Goal: Transaction & Acquisition: Purchase product/service

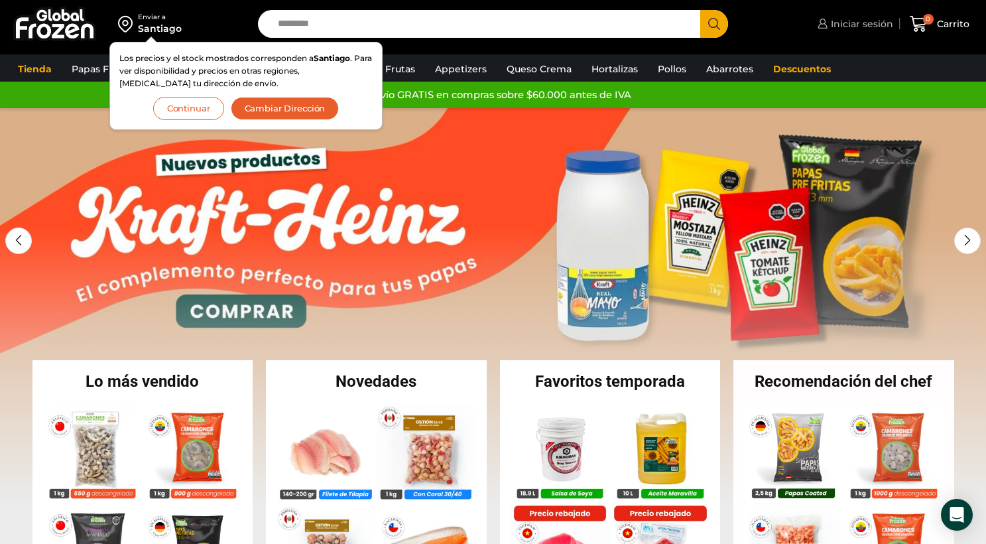
click at [867, 29] on span "Iniciar sesión" at bounding box center [861, 23] width 66 height 13
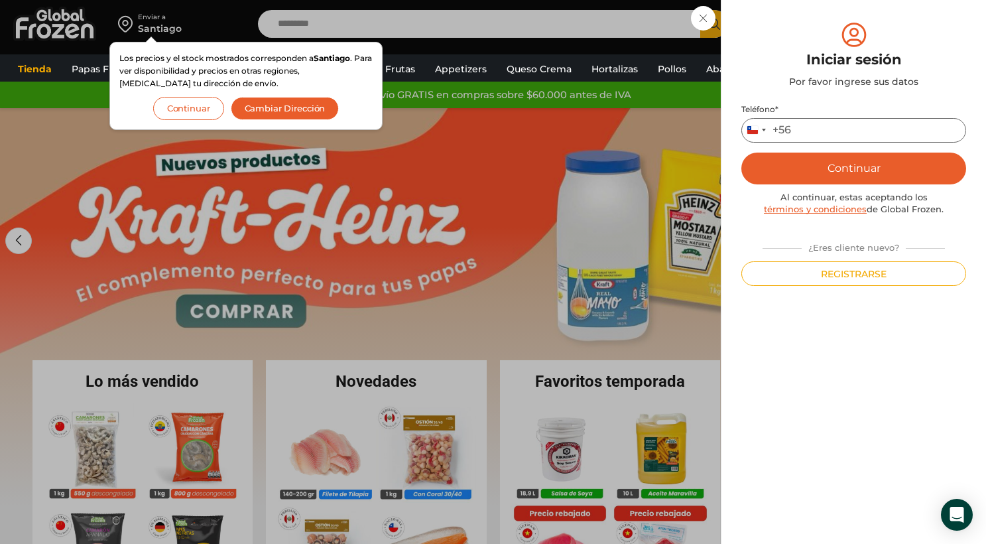
click at [842, 131] on input "Teléfono *" at bounding box center [854, 130] width 225 height 25
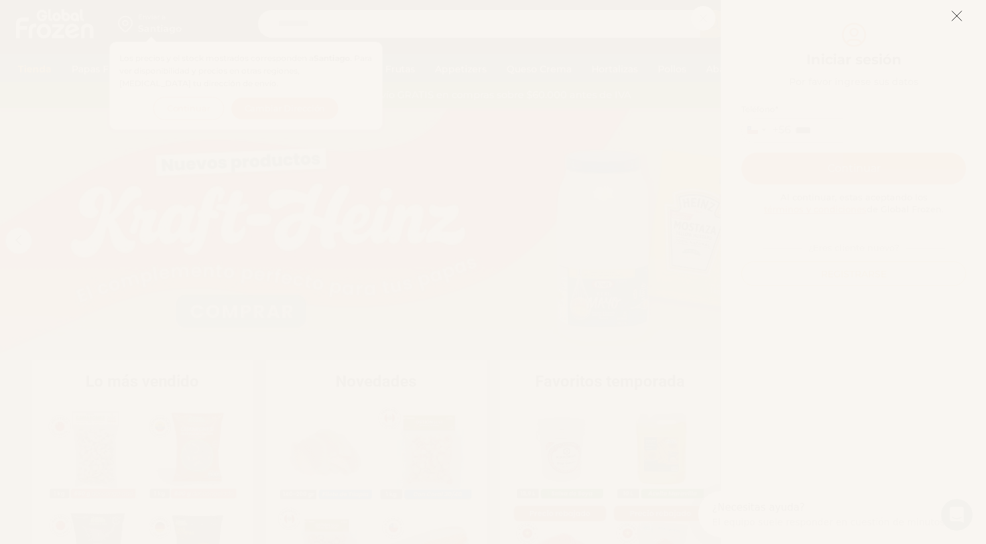
click at [955, 14] on line at bounding box center [957, 15] width 9 height 9
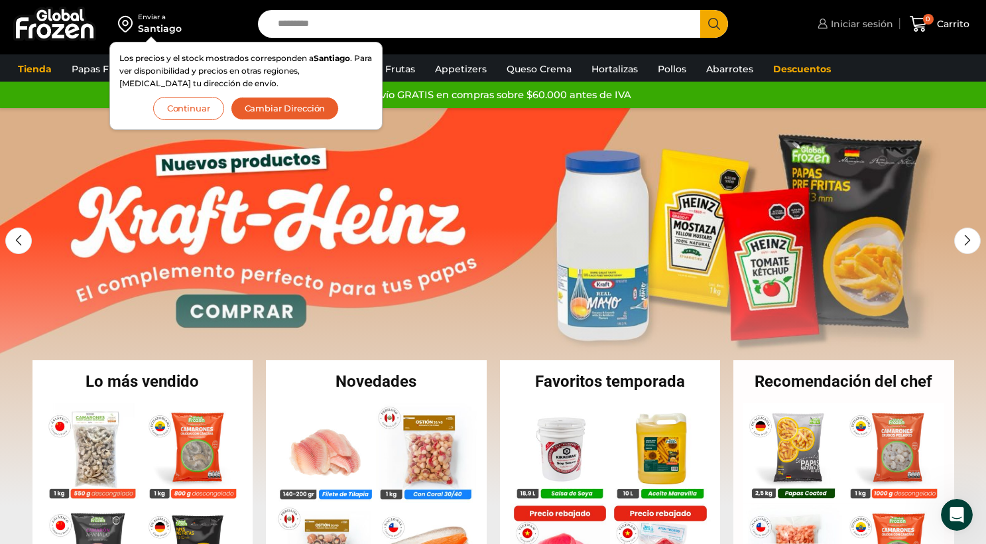
click at [855, 23] on span "Iniciar sesión" at bounding box center [861, 23] width 66 height 13
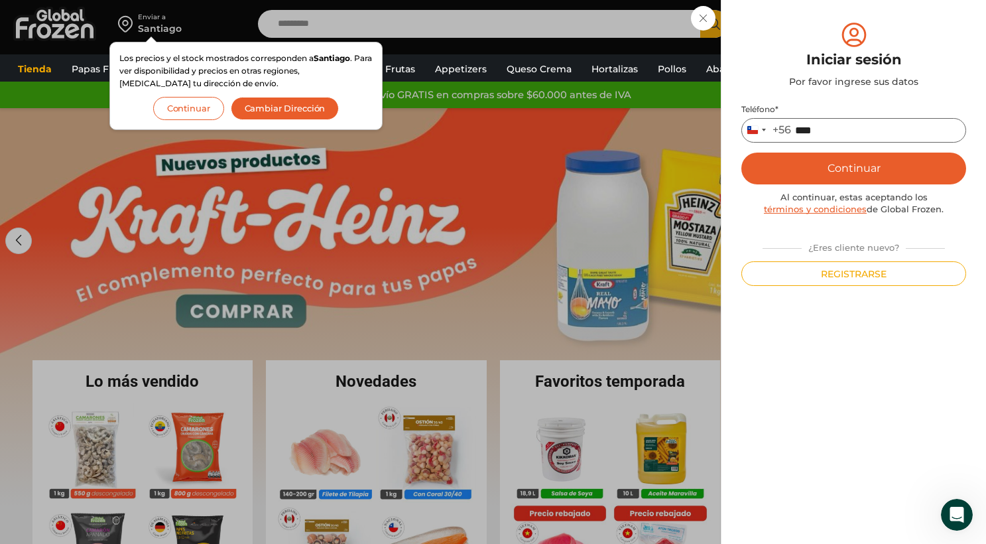
click at [842, 126] on input "****" at bounding box center [854, 130] width 225 height 25
type input "*********"
click at [844, 163] on button "Continuar" at bounding box center [854, 169] width 225 height 32
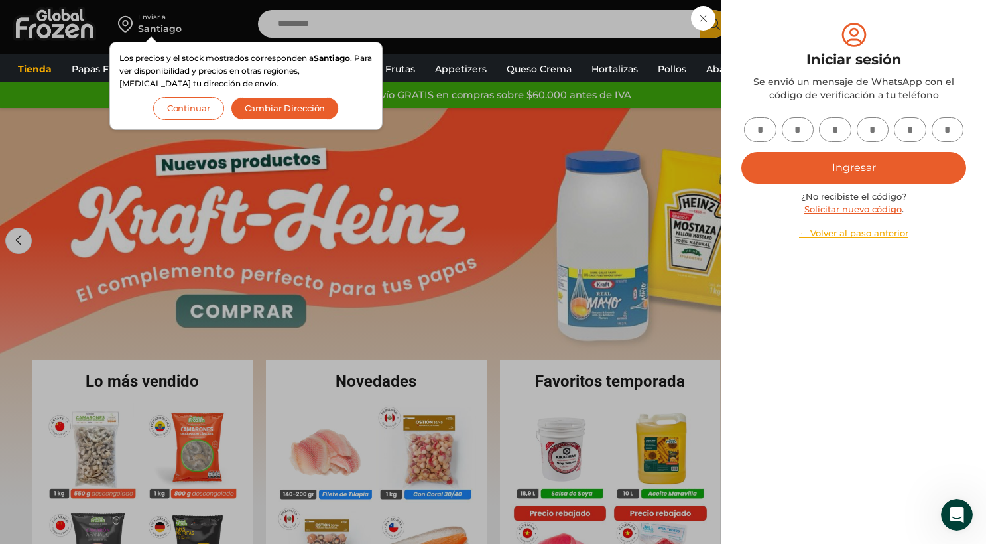
click at [765, 127] on input "text" at bounding box center [760, 129] width 33 height 25
type input "*"
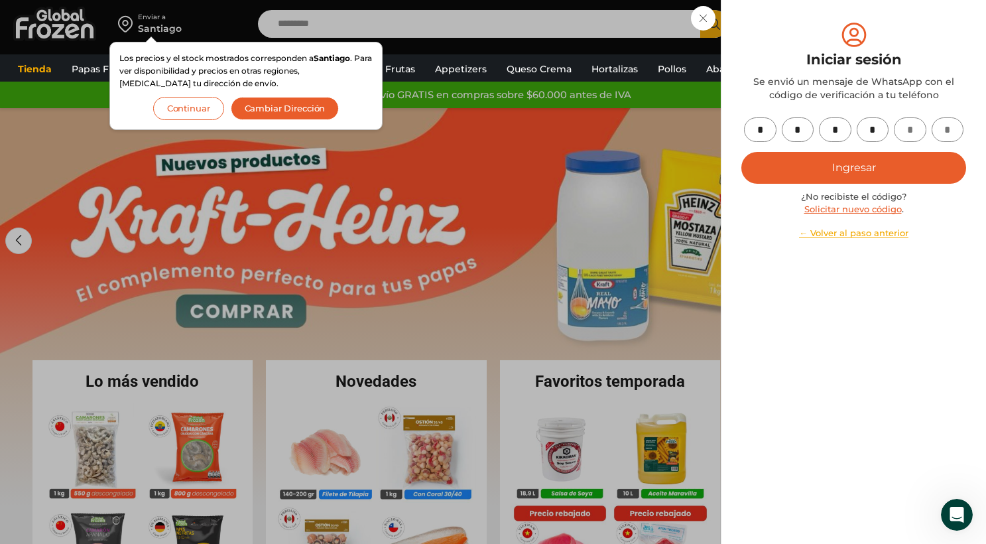
type input "*"
click at [923, 168] on button "Ingresar" at bounding box center [854, 168] width 225 height 32
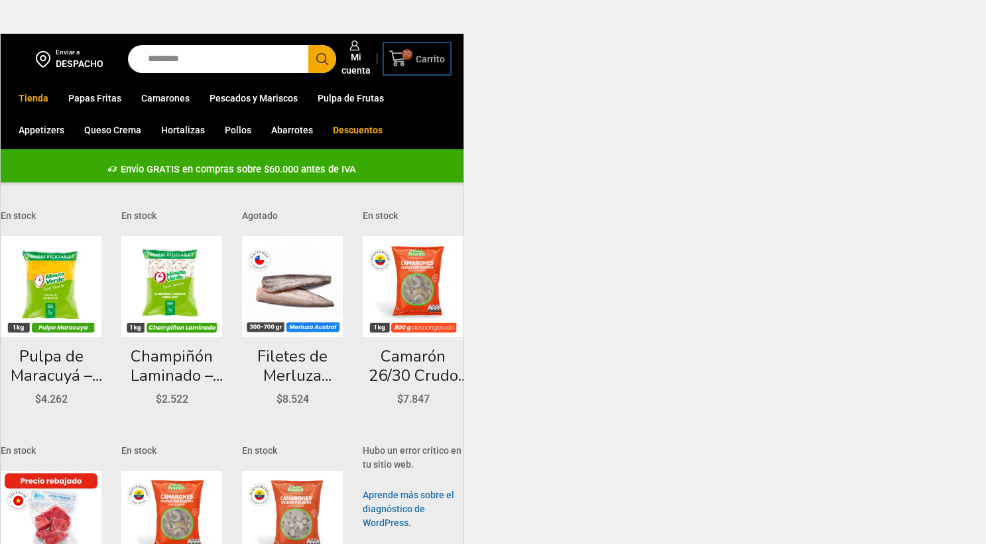
click at [425, 54] on span "Carrito" at bounding box center [429, 58] width 33 height 13
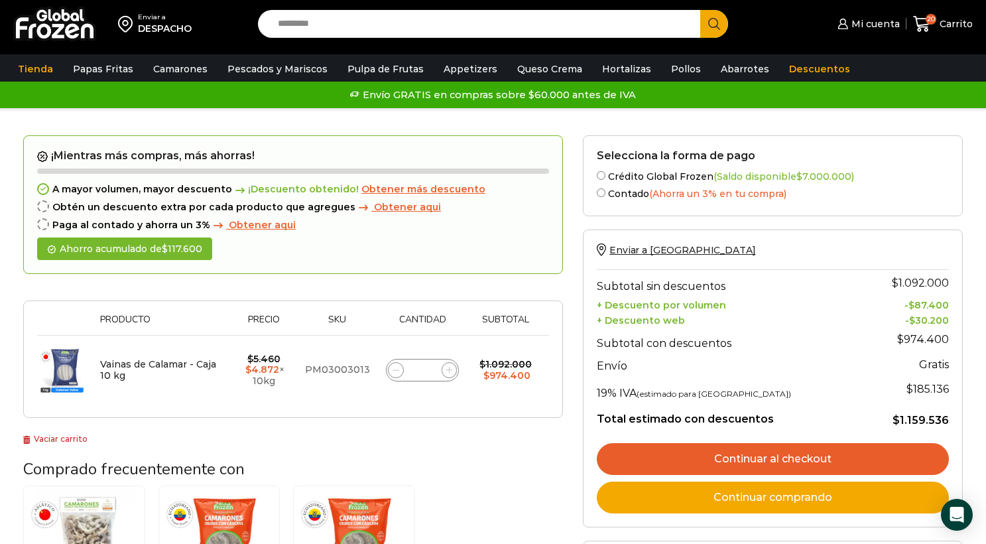
click at [726, 474] on link "Continuar al checkout" at bounding box center [773, 459] width 352 height 32
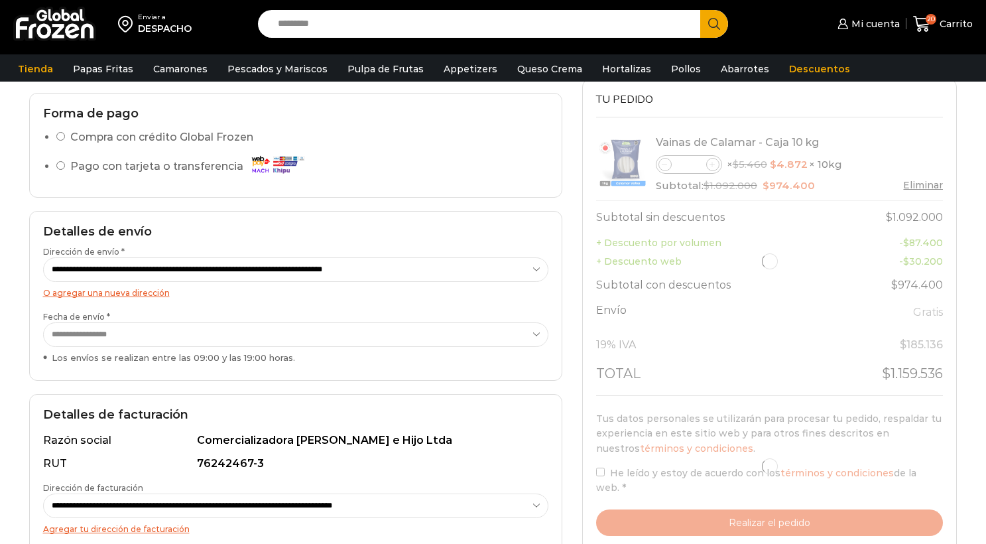
scroll to position [97, 0]
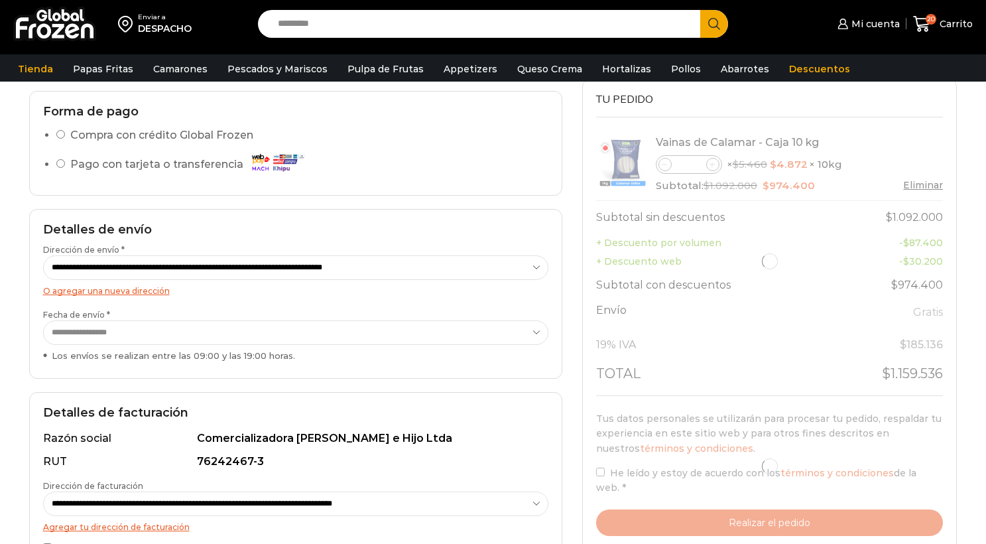
select select "*"
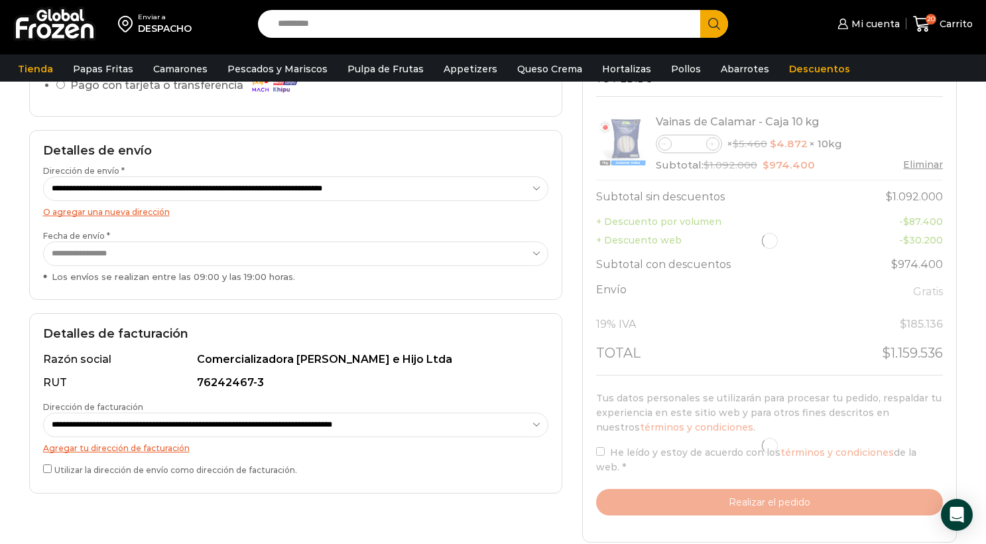
scroll to position [178, 0]
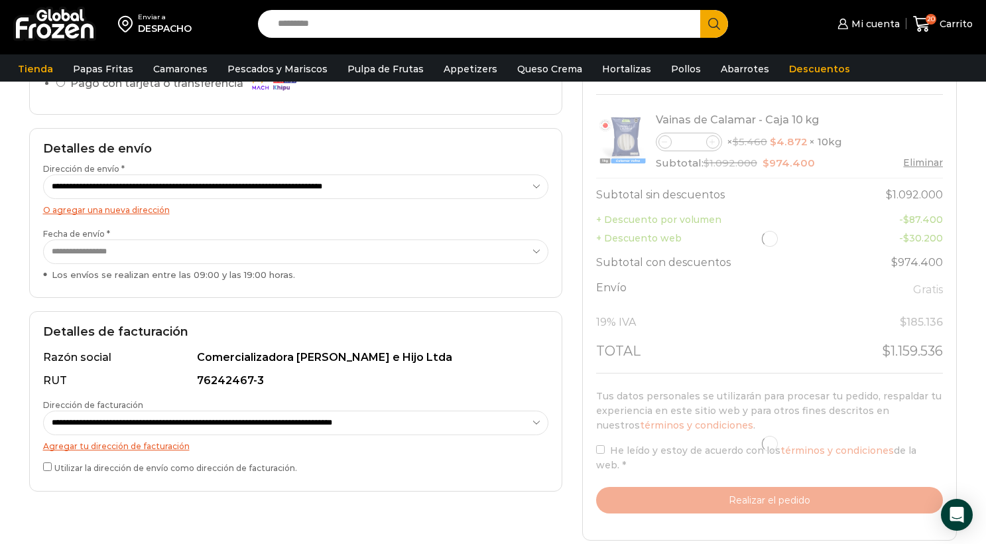
click at [47, 474] on label "Utilizar la dirección de envío como dirección de facturación." at bounding box center [295, 467] width 505 height 14
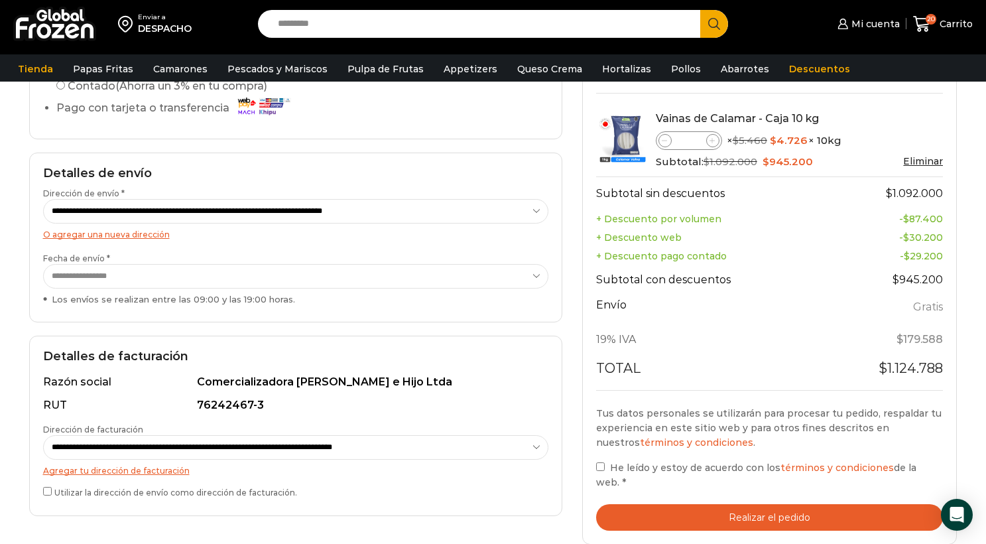
scroll to position [171, 0]
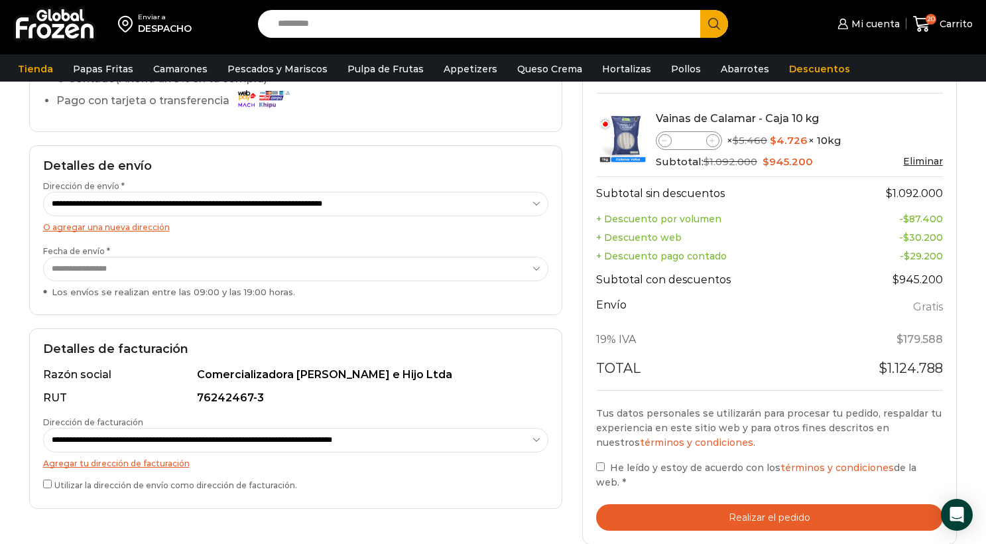
click at [687, 509] on button "Realizar el pedido" at bounding box center [770, 517] width 348 height 27
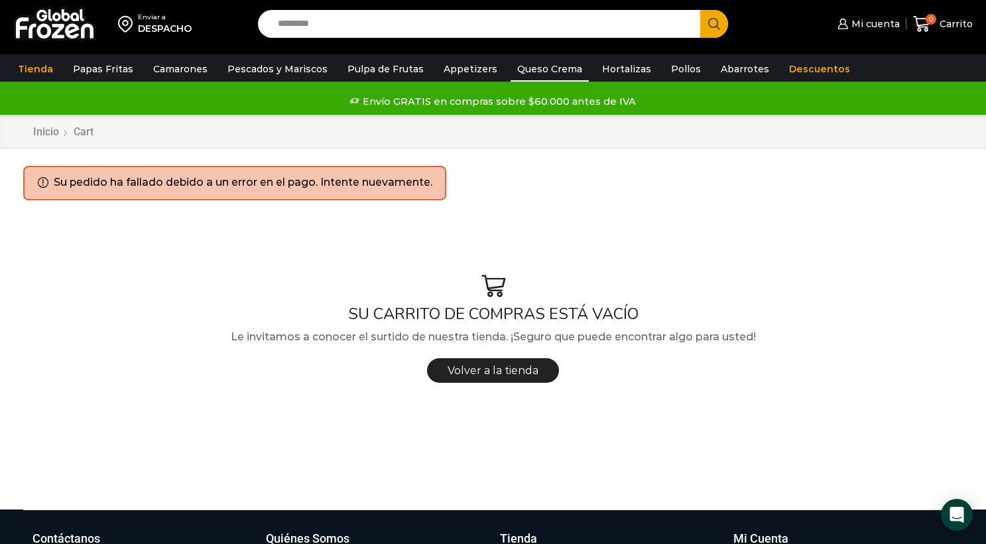
scroll to position [2, 0]
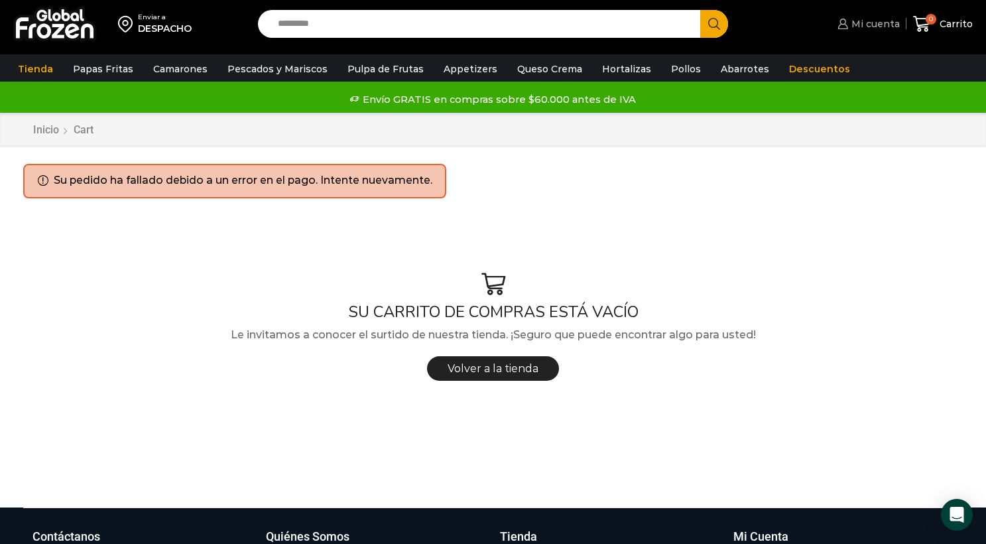
click at [890, 24] on span "Mi cuenta" at bounding box center [874, 23] width 52 height 13
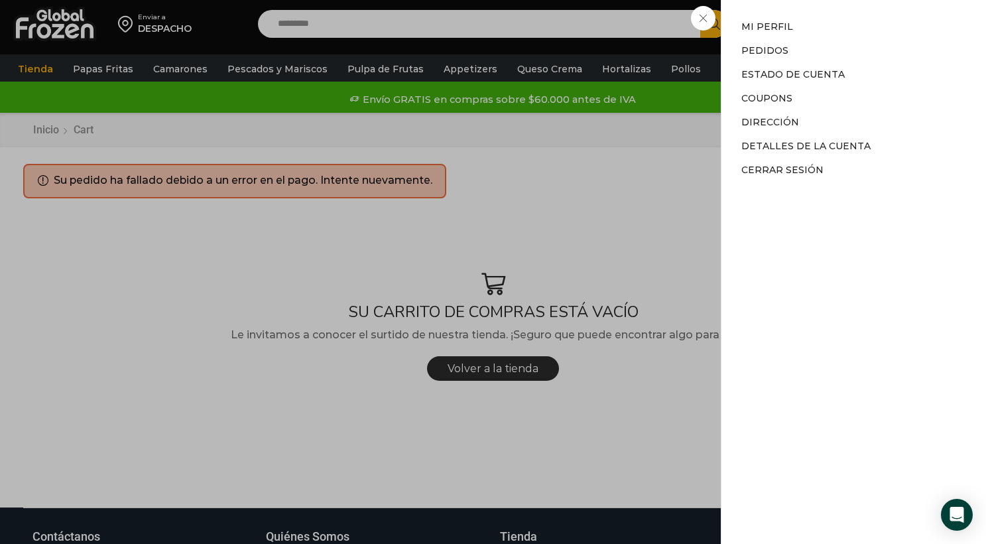
click at [835, 37] on div "Mi cuenta Mi cuenta Mi perfil Pedidos Descargas Estado de Cuenta Coupons Direcc…" at bounding box center [867, 24] width 65 height 27
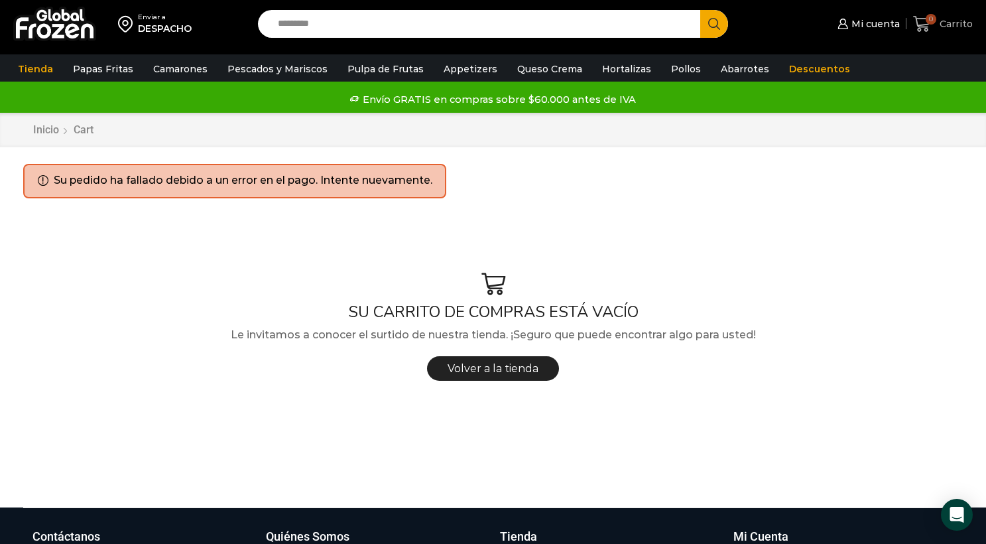
click at [941, 29] on span "Carrito" at bounding box center [955, 23] width 36 height 13
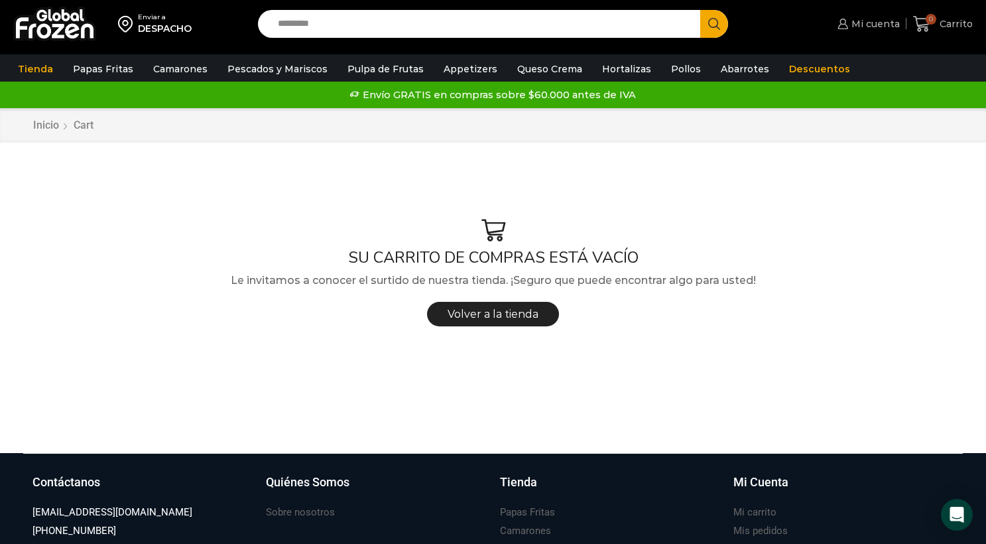
drag, startPoint x: 927, startPoint y: 24, endPoint x: 878, endPoint y: 29, distance: 49.3
click at [926, 24] on icon at bounding box center [922, 24] width 18 height 18
click at [131, 151] on div "Enviar a DESPACHO Search input Search Mi cuenta Pedidos" at bounding box center [493, 226] width 986 height 453
click at [974, 23] on div "Mi cuenta Mi cuenta Mi perfil Pedidos Descargas Estado de Cuenta Coupons Direcc…" at bounding box center [861, 24] width 232 height 31
click at [965, 27] on span "Carrito" at bounding box center [955, 23] width 36 height 13
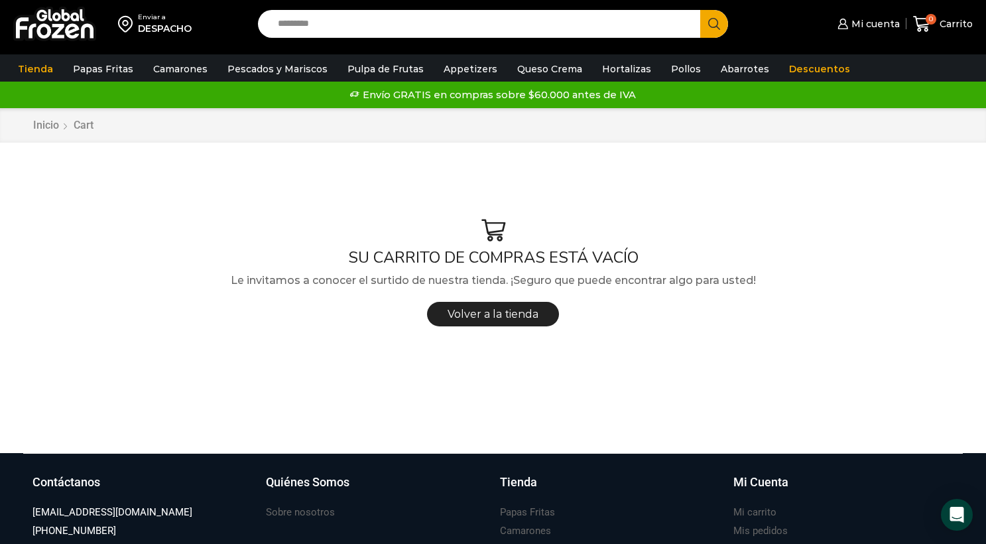
click at [62, 34] on img at bounding box center [54, 24] width 83 height 34
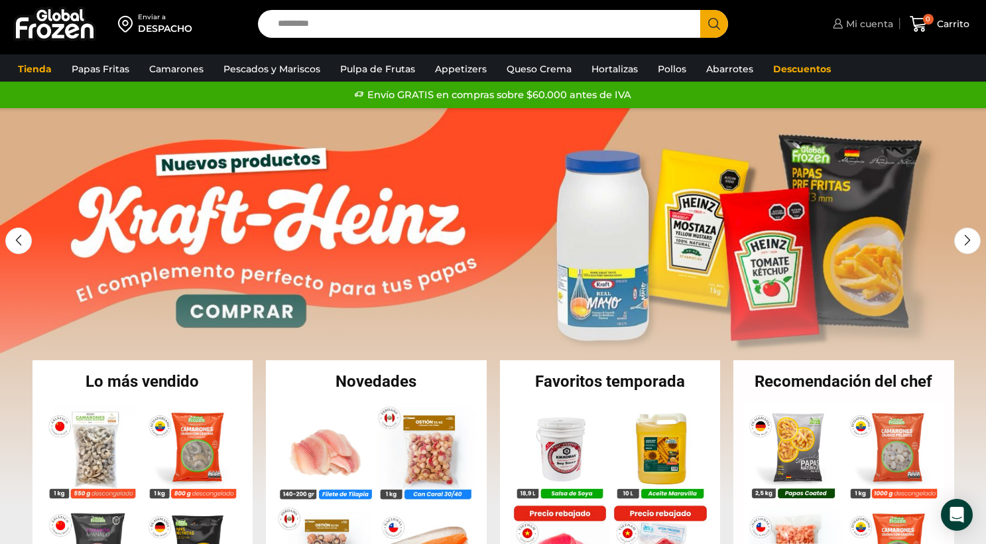
click at [864, 27] on span "Mi cuenta" at bounding box center [868, 23] width 50 height 13
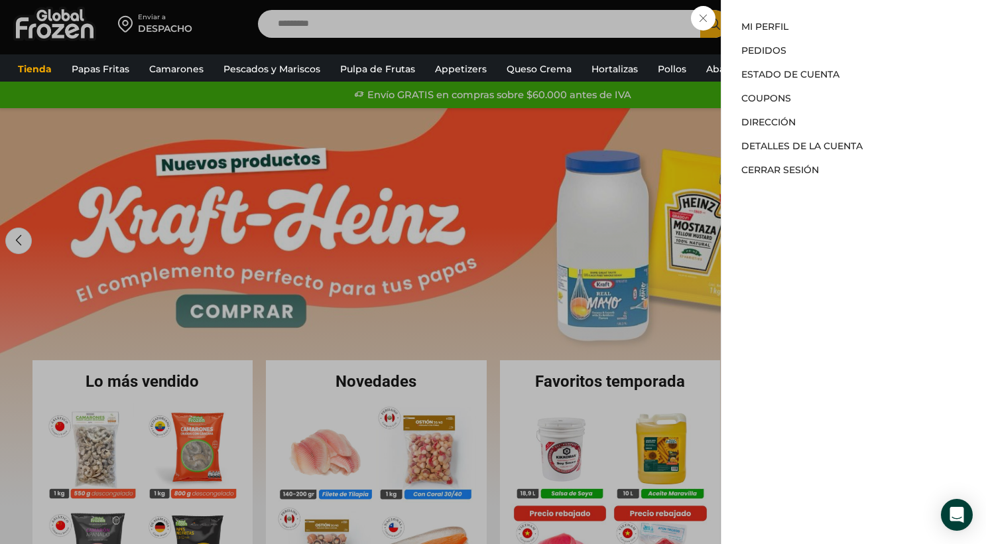
click at [830, 21] on div "Mi cuenta Mi cuenta Mi perfil Pedidos Descargas Estado de Cuenta Coupons Direcc…" at bounding box center [862, 24] width 64 height 27
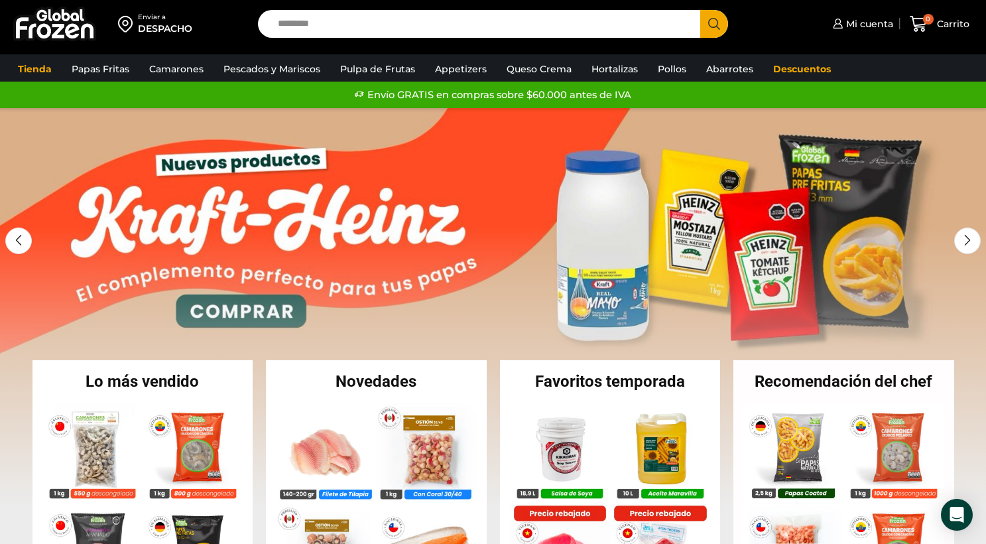
click at [559, 21] on input "Search input" at bounding box center [482, 24] width 423 height 28
type input "**********"
click at [701, 10] on button "Search" at bounding box center [715, 24] width 28 height 28
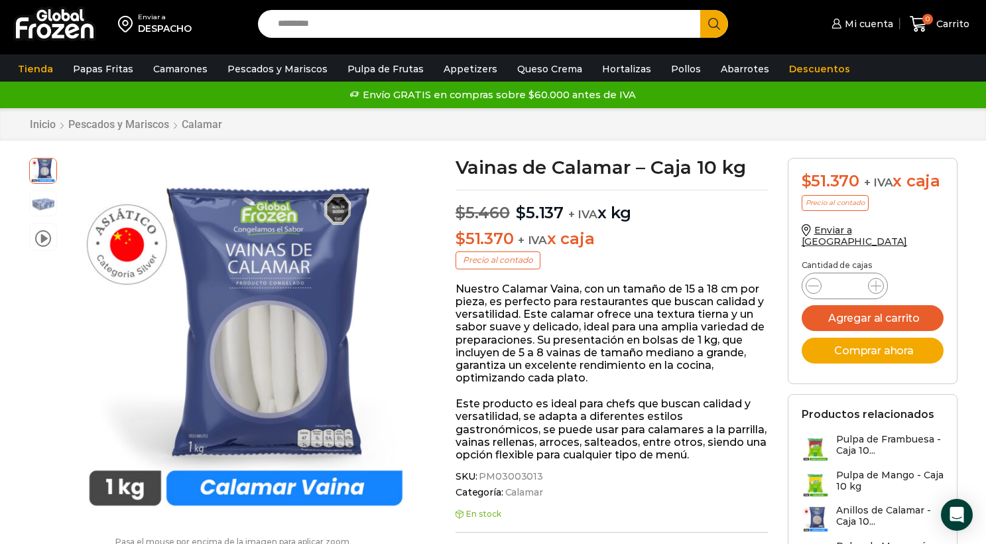
click at [854, 277] on input "*" at bounding box center [845, 286] width 25 height 19
type input "**"
click at [847, 315] on button "Agregar al carrito" at bounding box center [873, 318] width 142 height 26
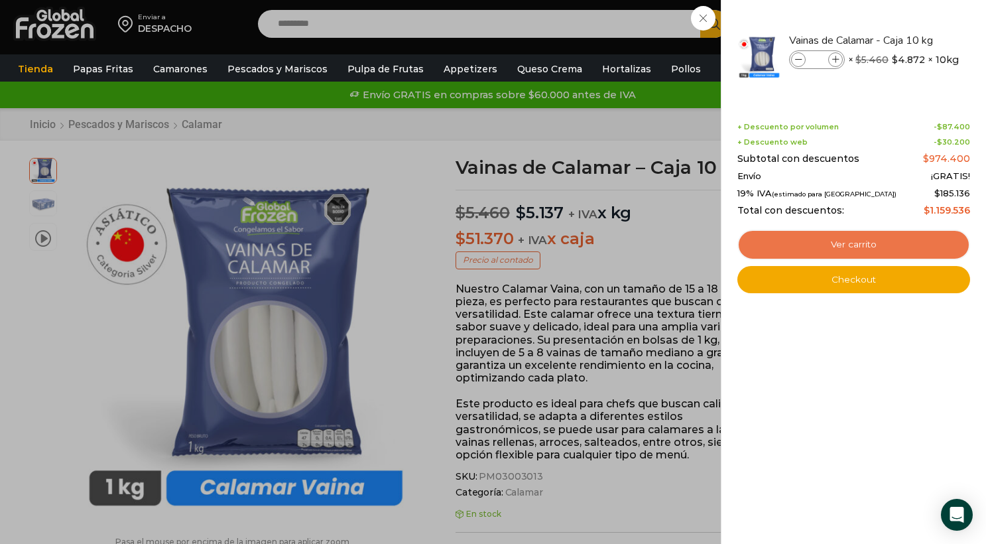
click at [852, 245] on link "Ver carrito" at bounding box center [854, 245] width 233 height 31
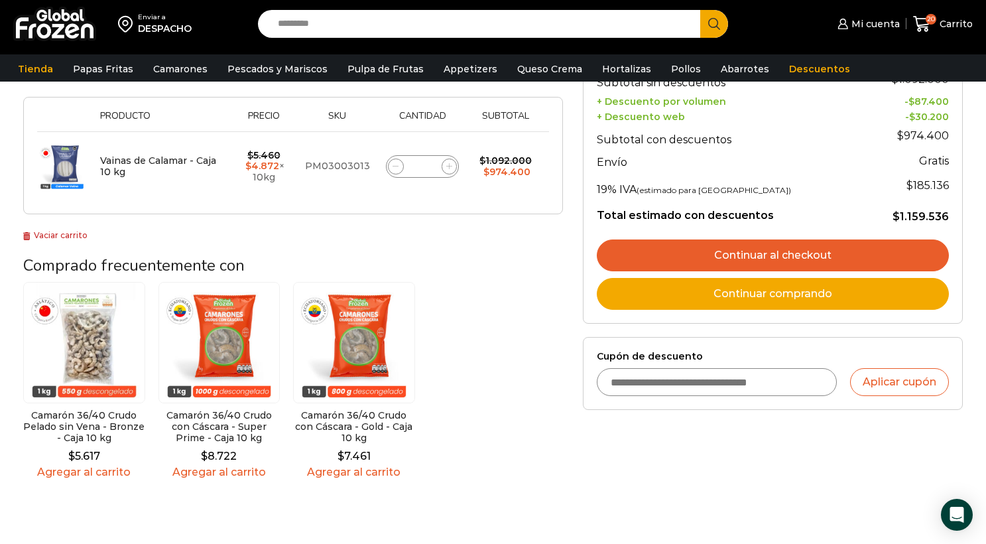
scroll to position [214, 0]
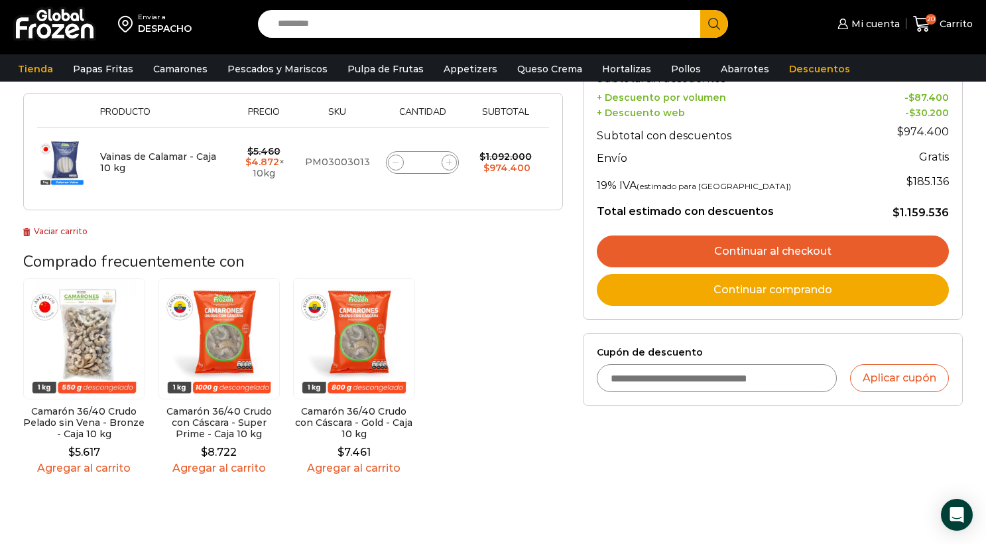
click at [708, 387] on input "Cupón de descuento" at bounding box center [717, 378] width 240 height 28
type input "*"
type input "*********"
click at [885, 391] on button "Aplicar cupón" at bounding box center [899, 378] width 99 height 28
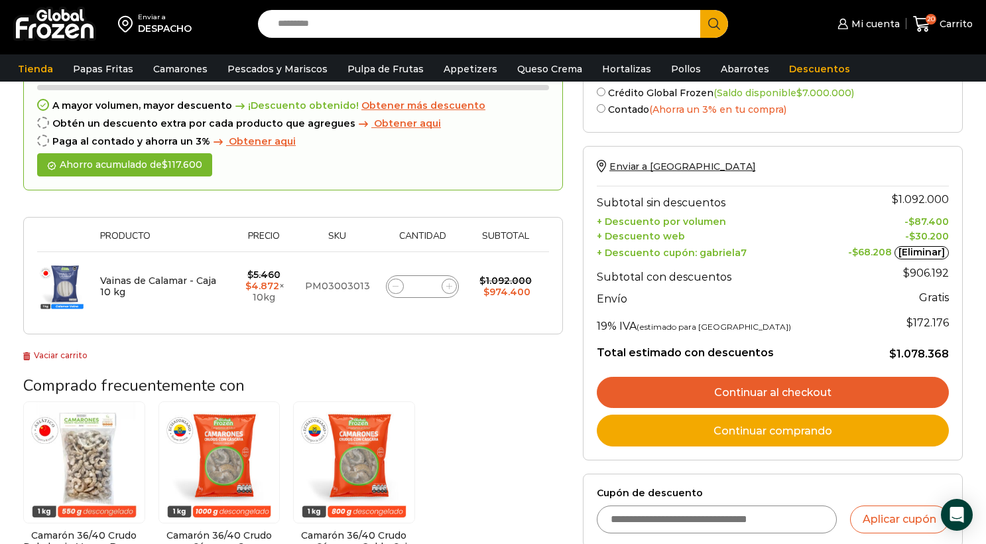
scroll to position [196, 0]
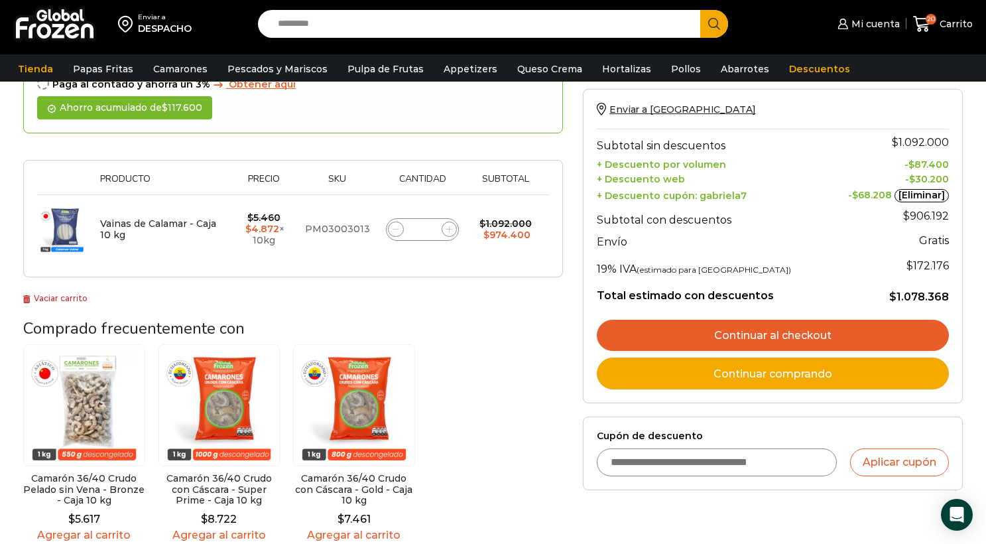
click at [669, 342] on link "Continuar al checkout" at bounding box center [773, 336] width 352 height 32
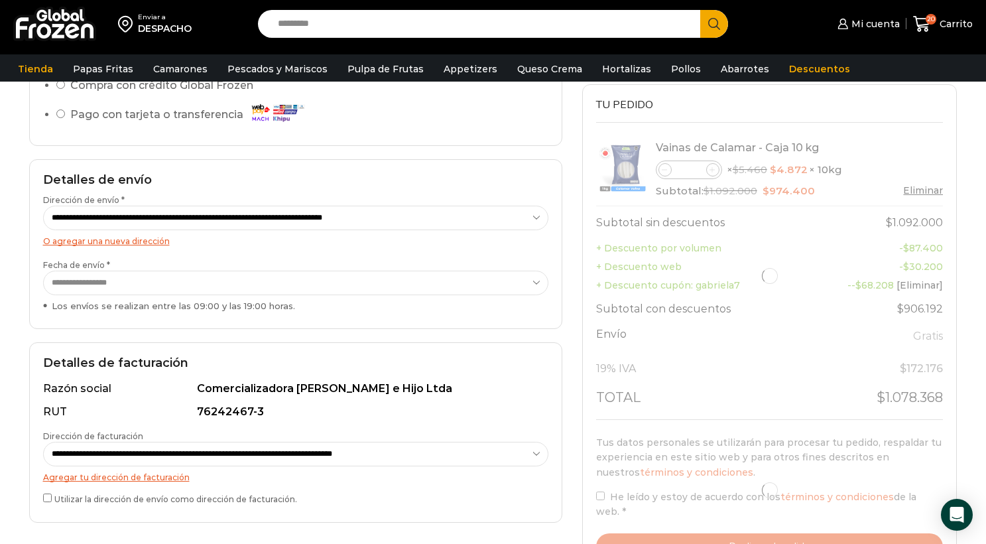
scroll to position [179, 0]
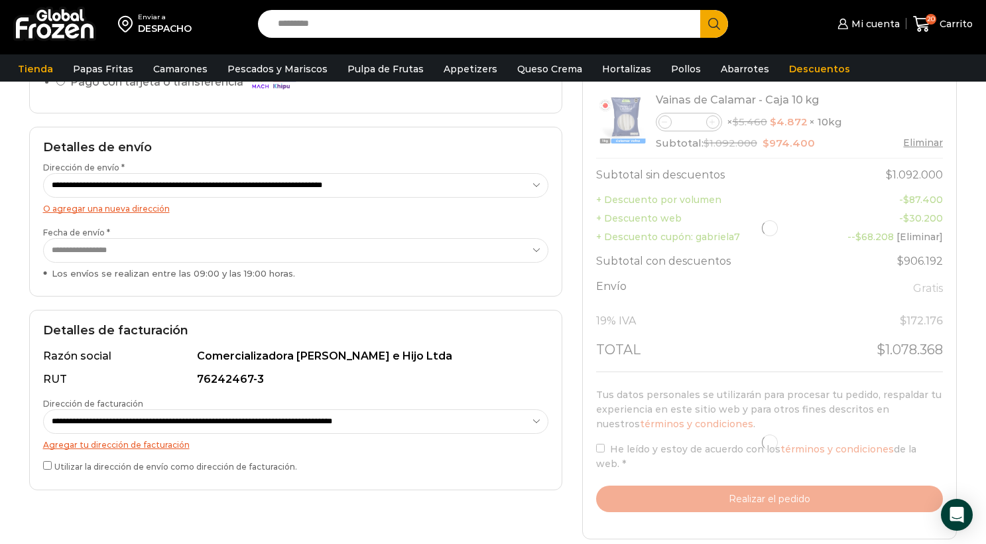
select select "*"
click at [279, 184] on select "**********" at bounding box center [295, 185] width 505 height 25
click at [43, 173] on select "**********" at bounding box center [295, 185] width 505 height 25
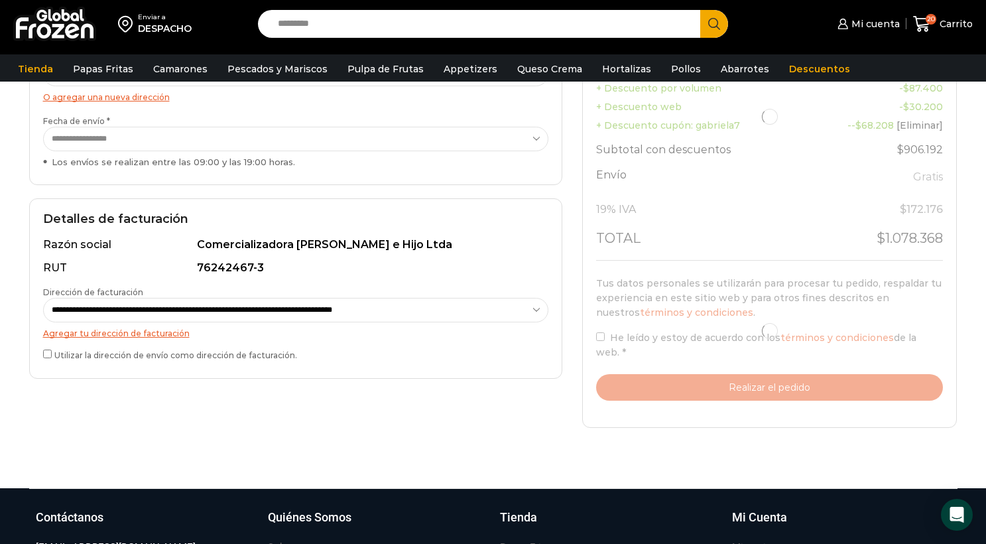
scroll to position [299, 0]
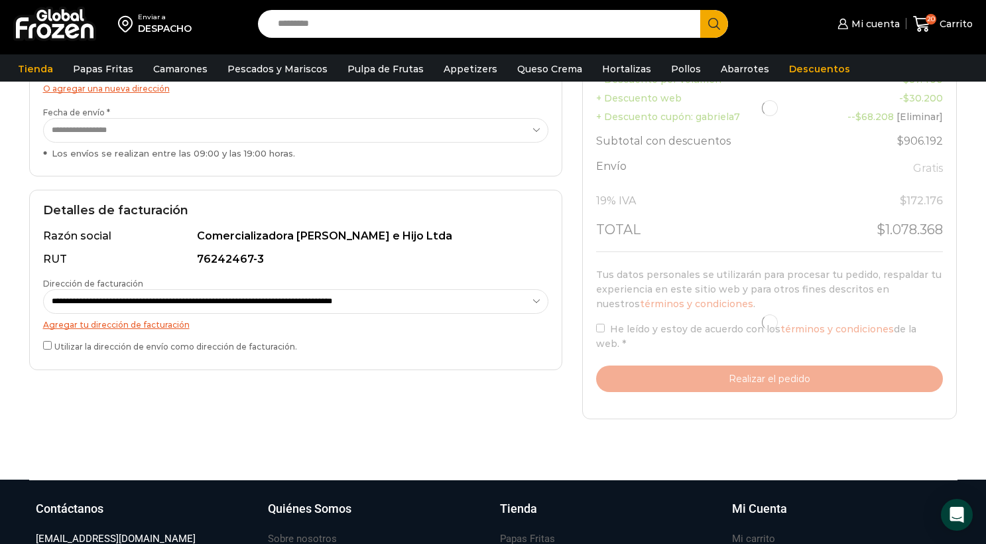
click at [182, 346] on label "Utilizar la dirección de envío como dirección de facturación." at bounding box center [295, 345] width 505 height 14
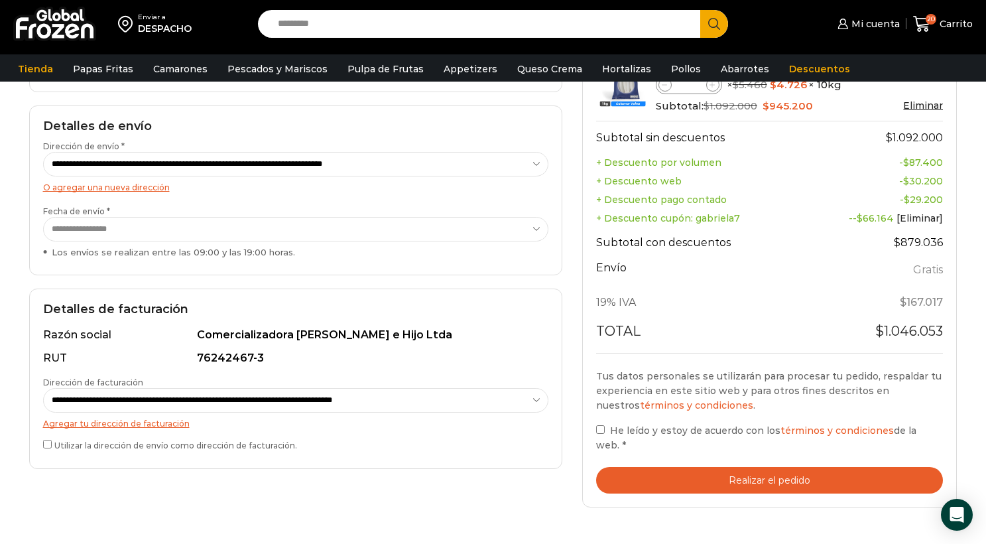
scroll to position [0, 0]
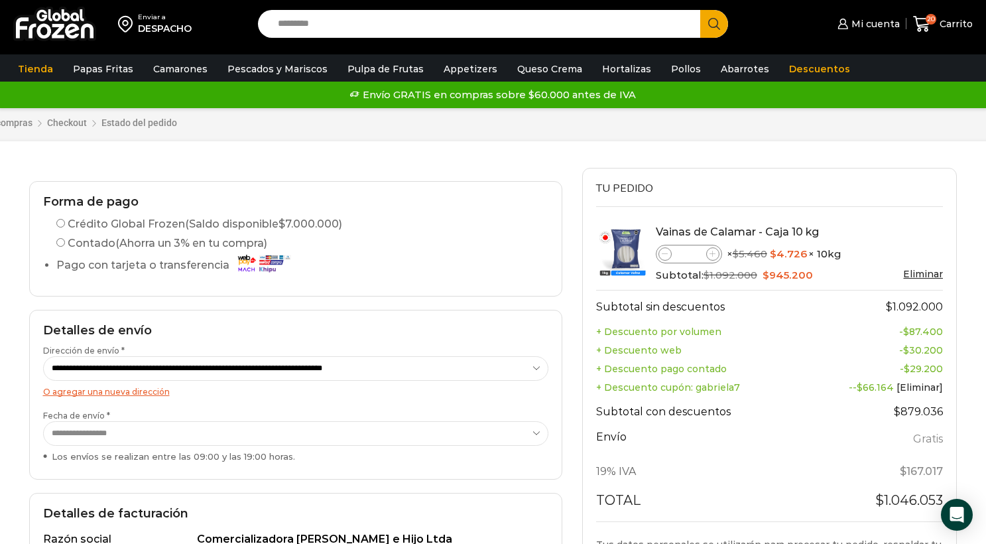
click at [256, 225] on span "(Saldo disponible $ 7.000.000 )" at bounding box center [263, 224] width 157 height 13
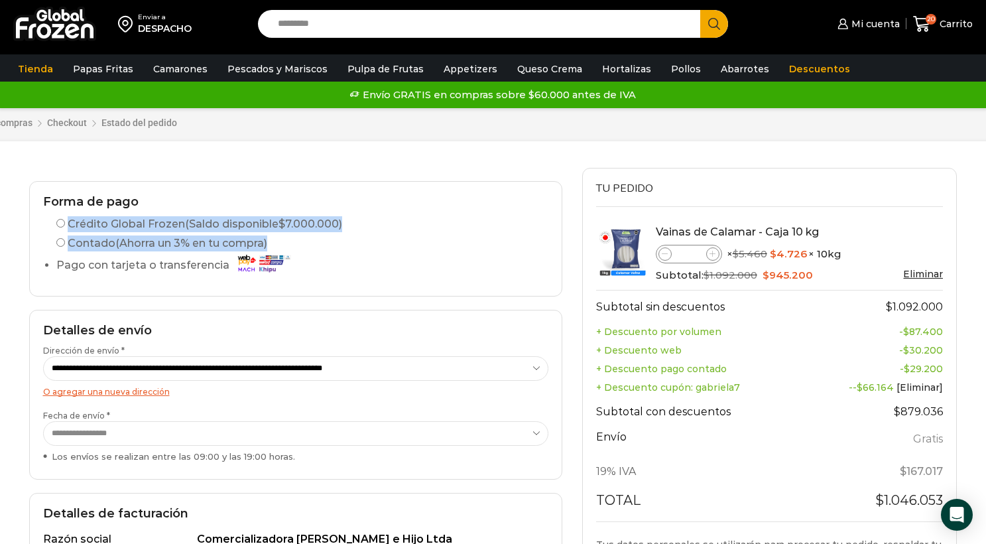
click at [256, 225] on span "(Saldo disponible $ 7.000.000 )" at bounding box center [263, 224] width 157 height 13
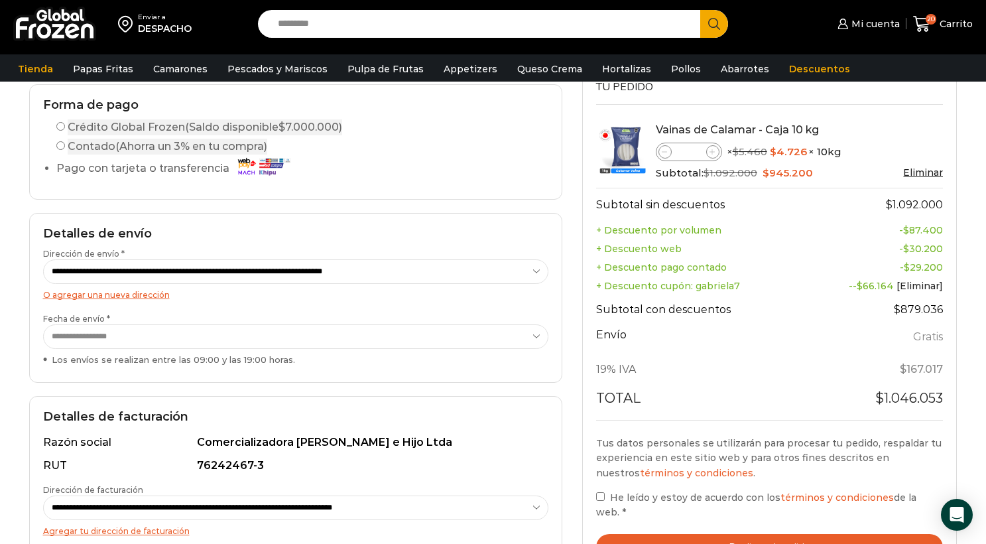
scroll to position [111, 0]
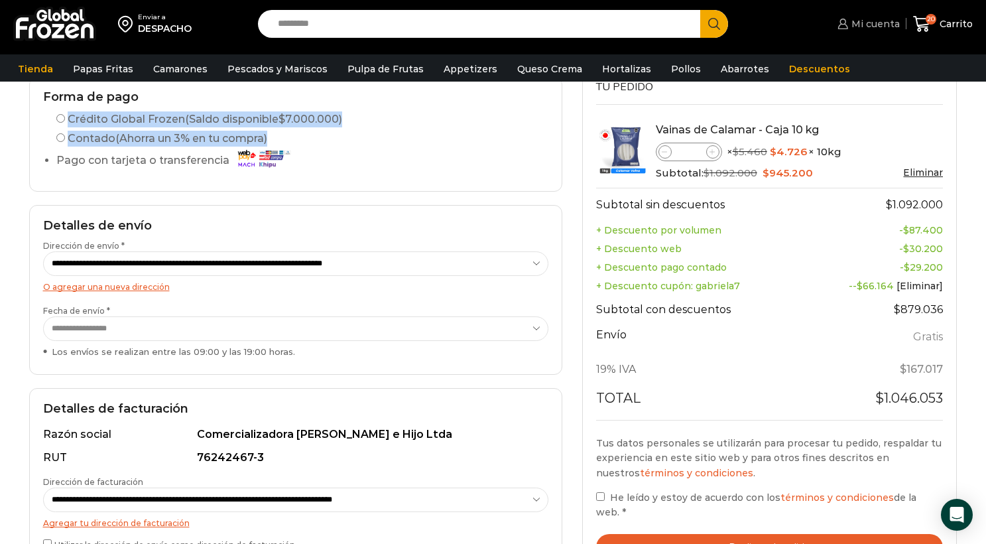
click at [892, 28] on span "Mi cuenta" at bounding box center [874, 23] width 52 height 13
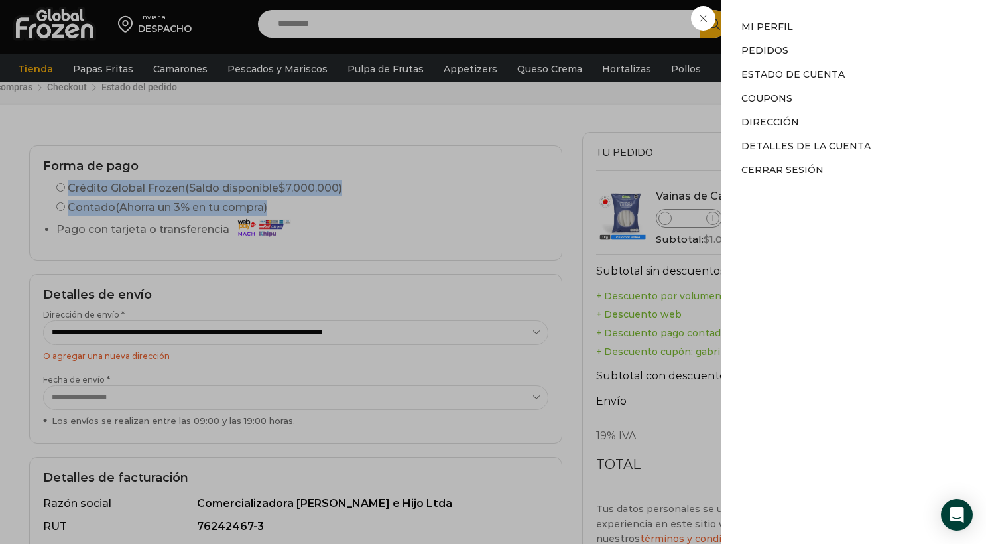
scroll to position [0, 0]
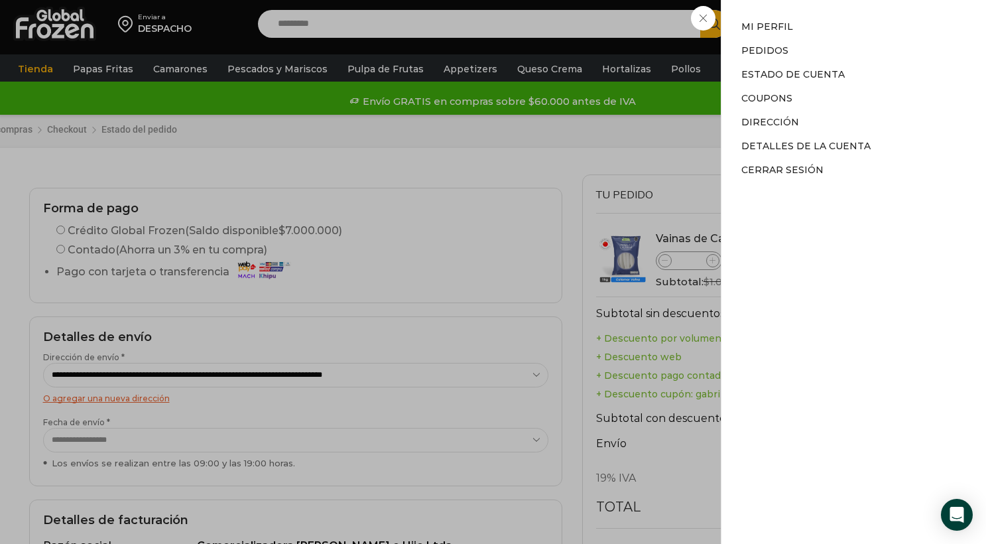
click at [835, 13] on div "Mi cuenta Mi cuenta Mi perfil Pedidos Descargas Estado de Cuenta Coupons Direcc…" at bounding box center [867, 24] width 65 height 27
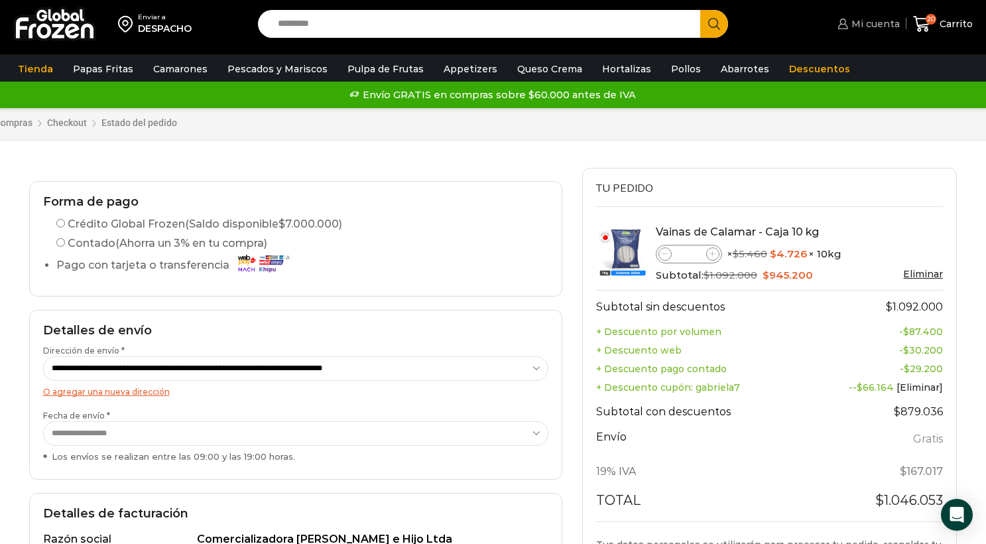
click at [892, 25] on span "Mi cuenta" at bounding box center [874, 23] width 52 height 13
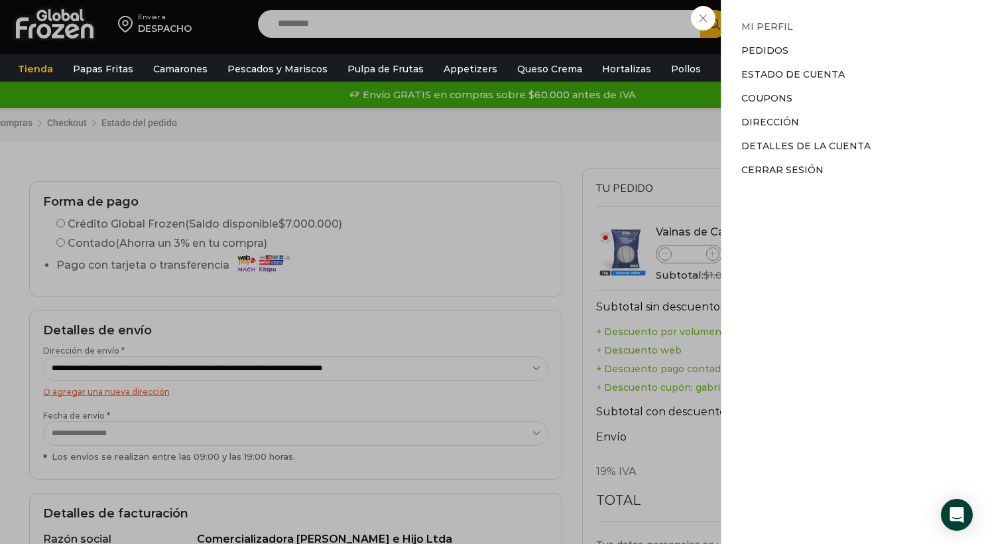
click at [765, 27] on link "Mi perfil" at bounding box center [768, 27] width 52 height 12
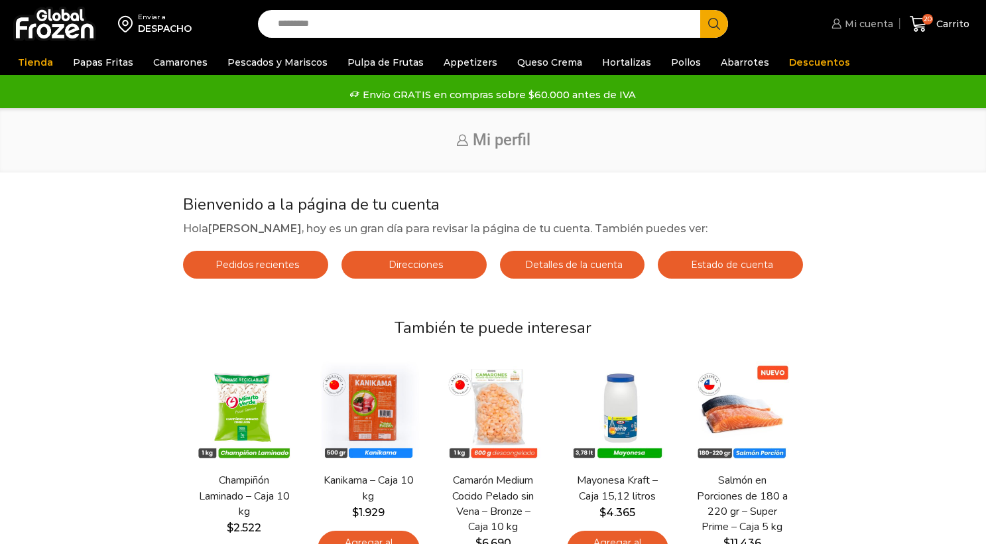
click at [857, 17] on span "Mi cuenta" at bounding box center [868, 23] width 52 height 13
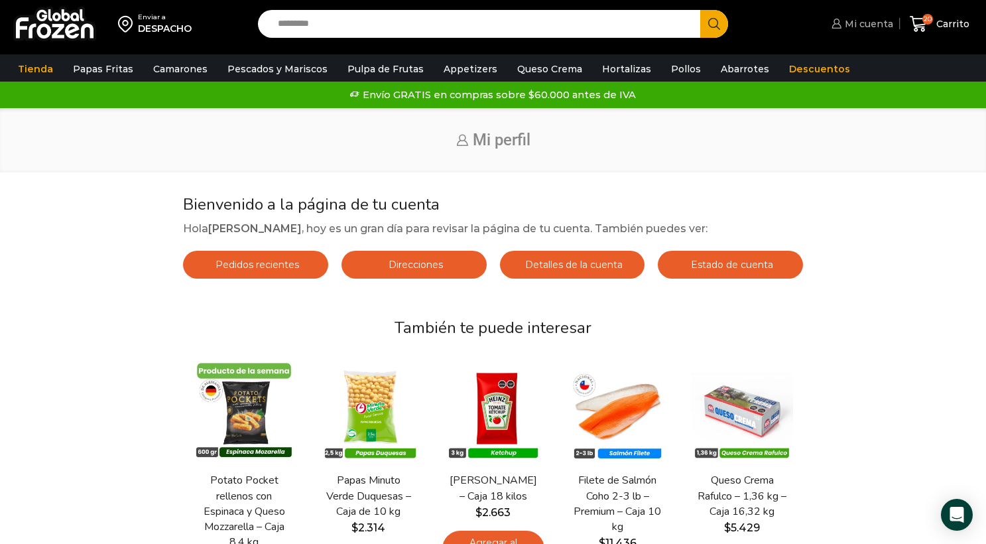
click at [866, 23] on span "Mi cuenta" at bounding box center [868, 23] width 52 height 13
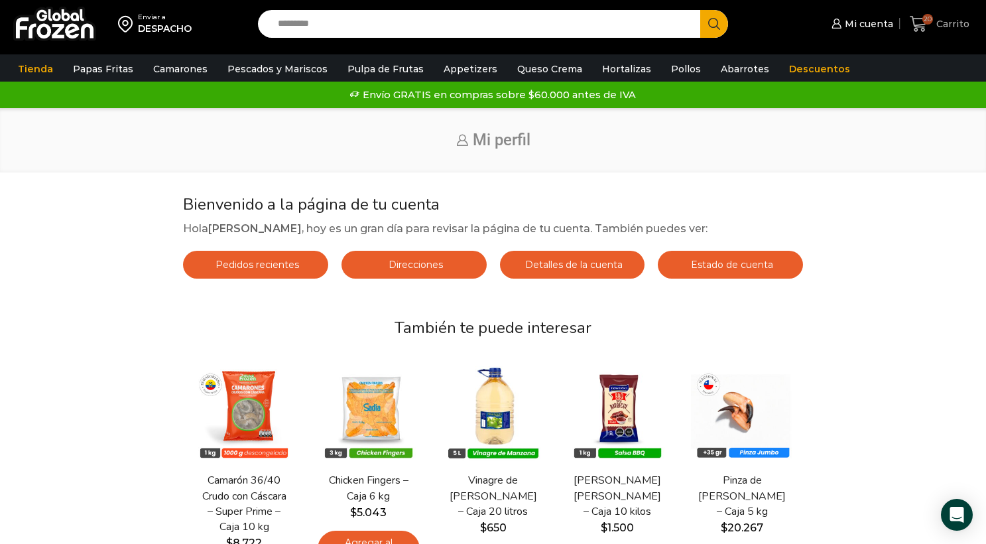
click at [923, 27] on icon at bounding box center [918, 24] width 17 height 16
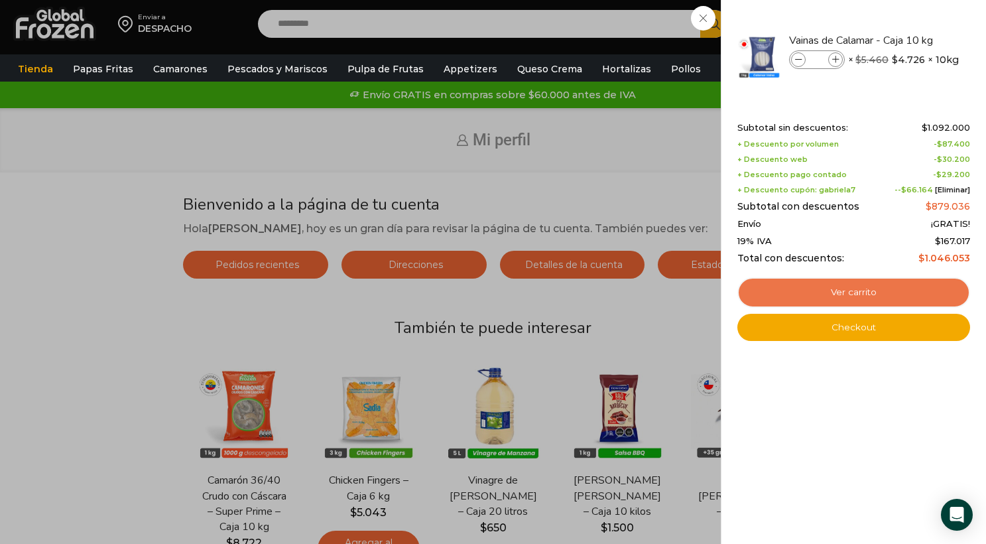
click at [838, 289] on link "Ver carrito" at bounding box center [854, 292] width 233 height 31
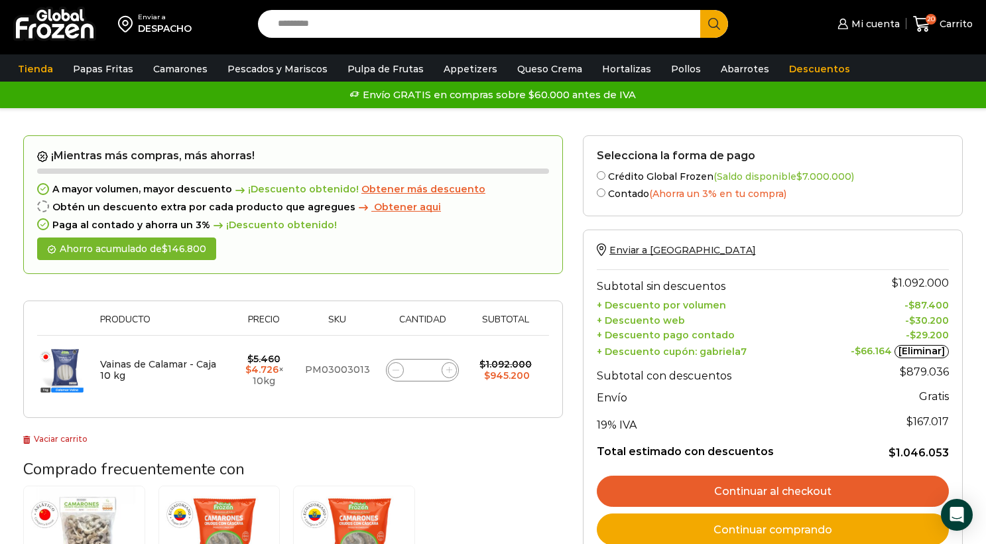
click at [606, 182] on label "Crédito Global Frozen (Saldo disponible $ 7.000.000 )" at bounding box center [773, 175] width 352 height 14
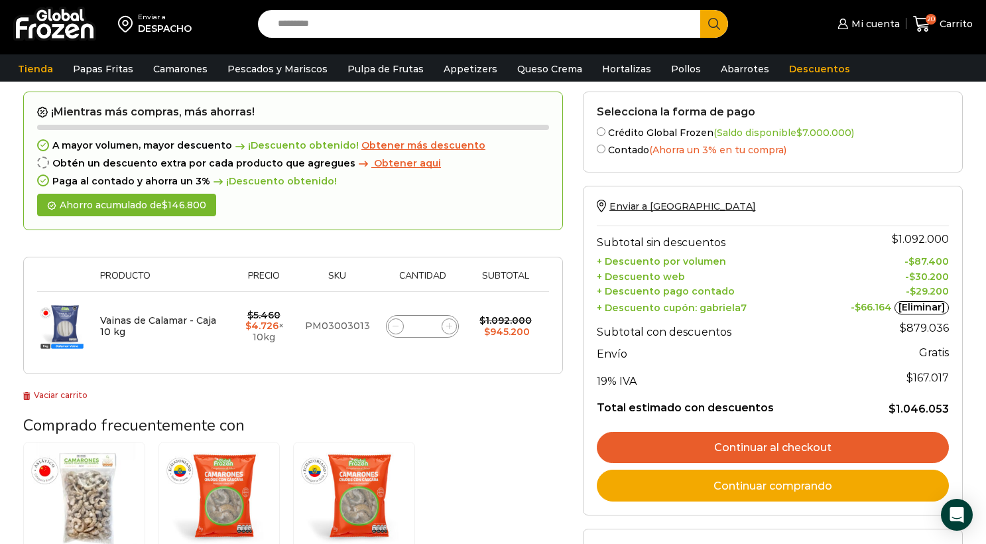
scroll to position [52, 0]
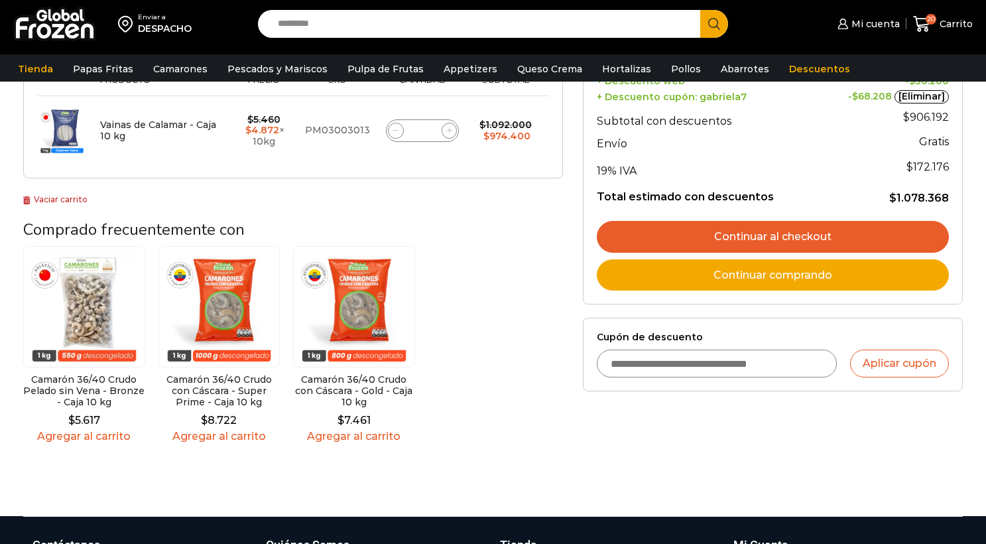
scroll to position [259, 0]
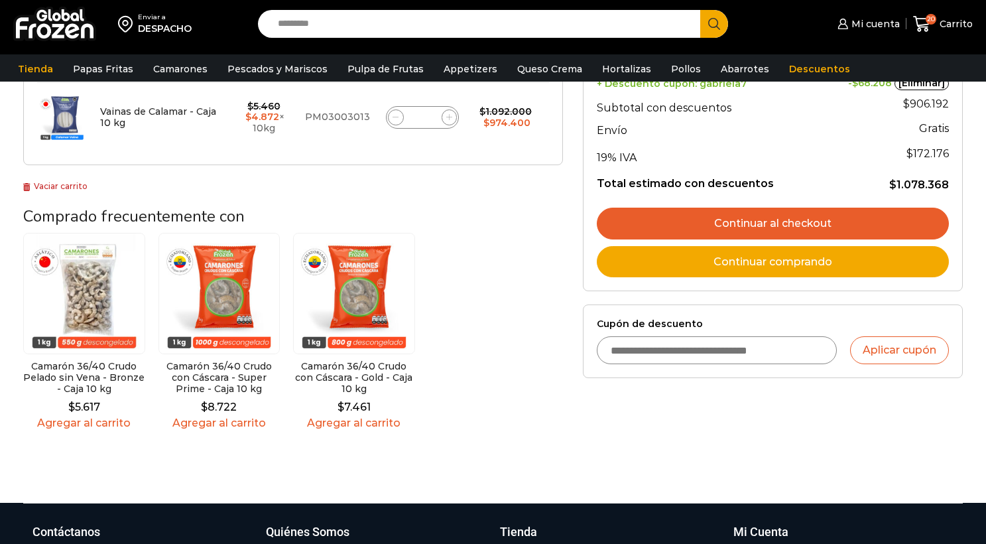
click at [715, 236] on link "Continuar al checkout" at bounding box center [773, 224] width 352 height 32
click at [610, 237] on link "Continuar al checkout" at bounding box center [773, 224] width 352 height 32
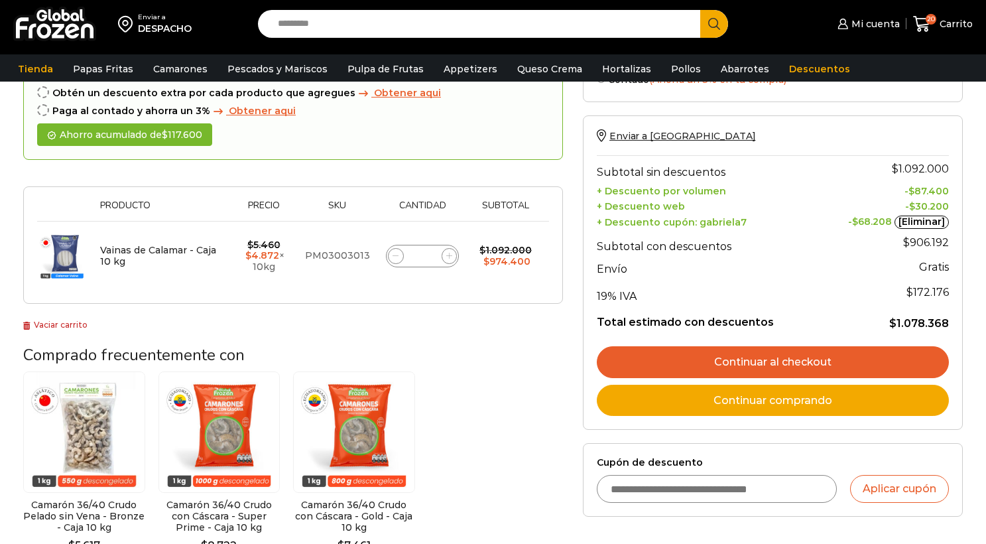
scroll to position [121, 0]
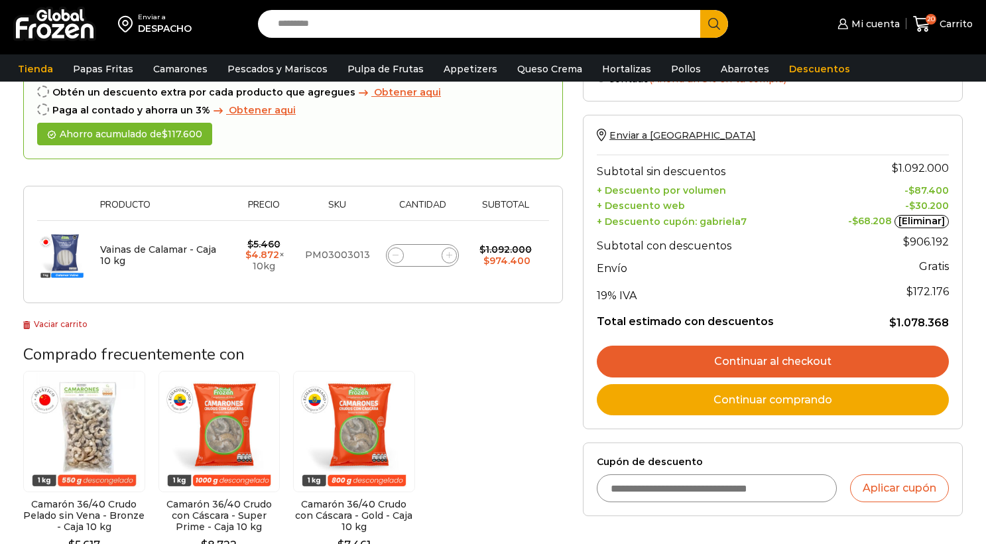
click at [659, 374] on link "Continuar al checkout" at bounding box center [773, 362] width 352 height 32
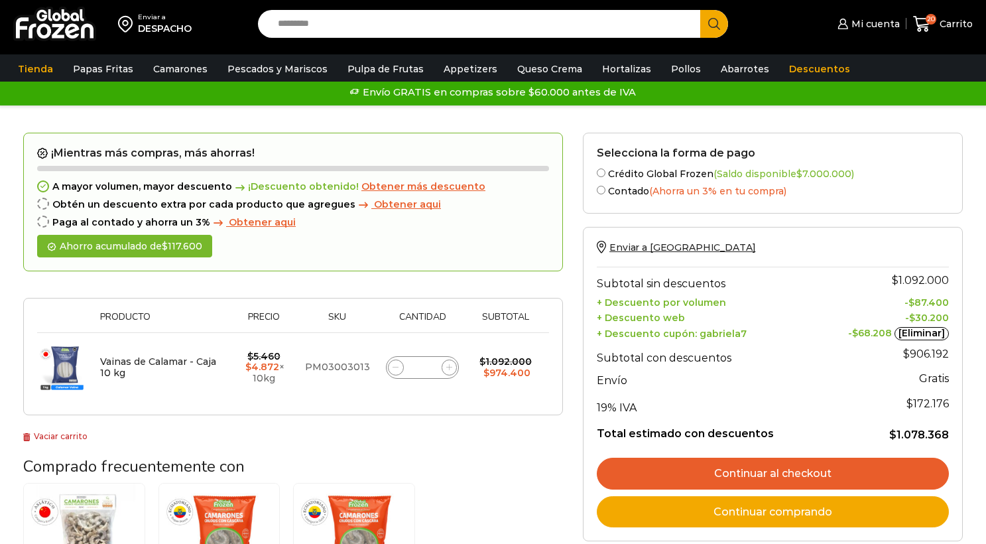
scroll to position [11, 0]
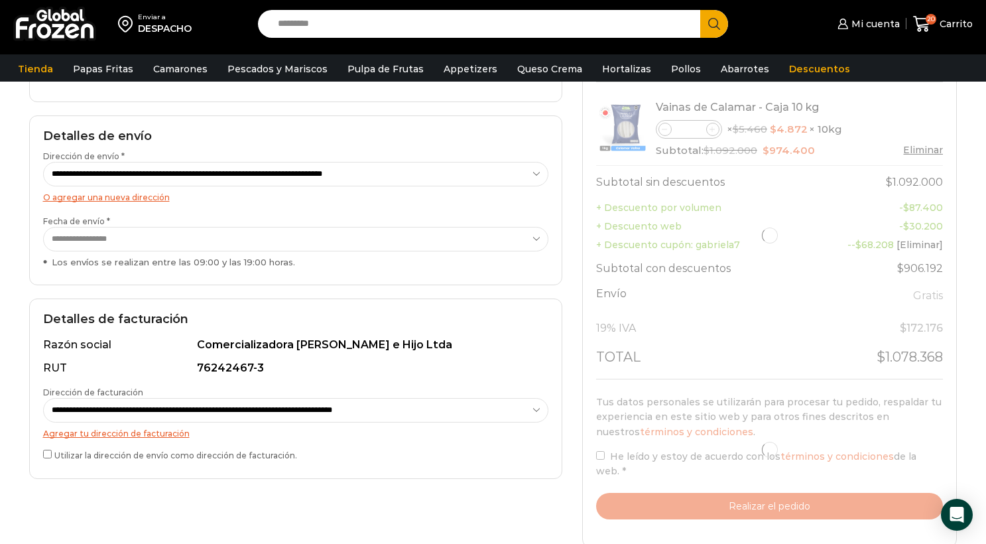
select select "*"
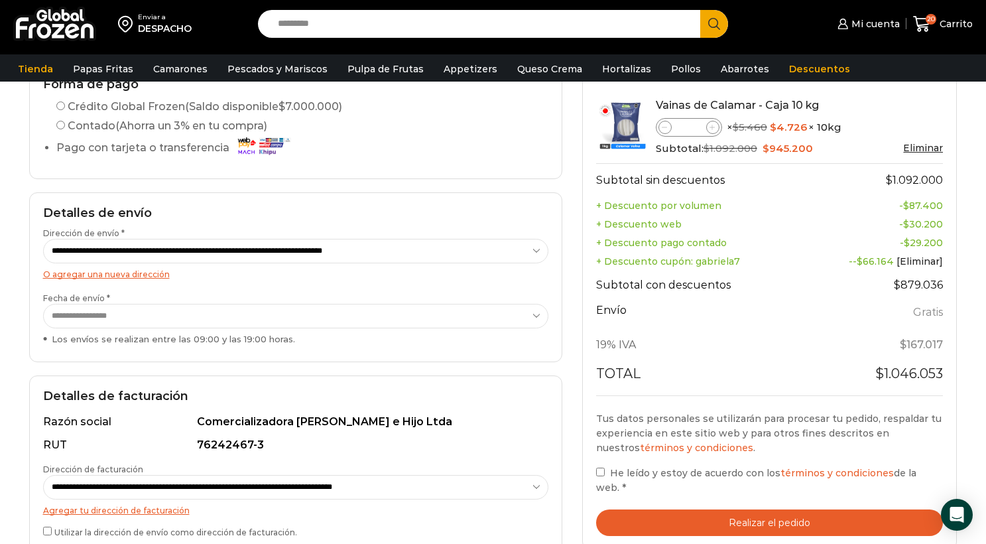
scroll to position [45, 0]
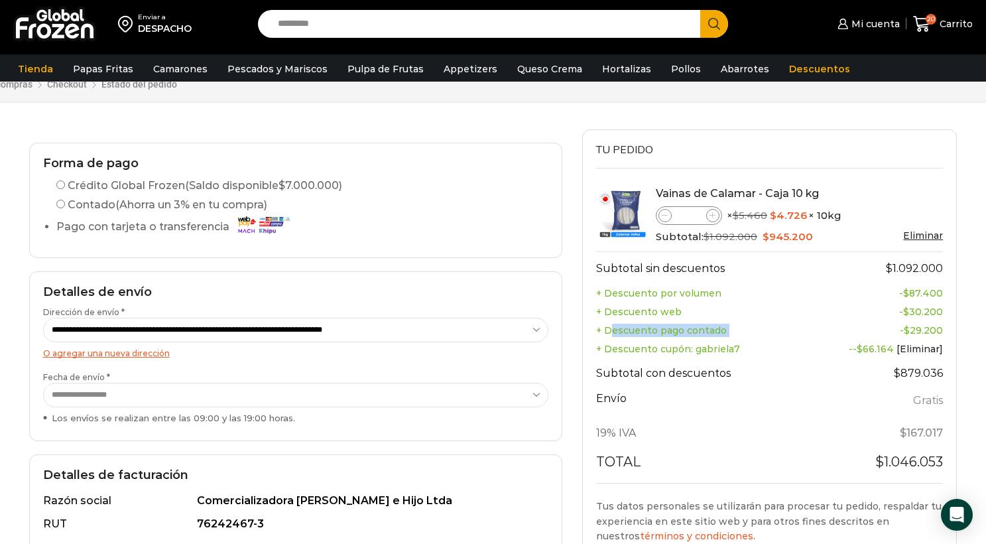
drag, startPoint x: 608, startPoint y: 328, endPoint x: 717, endPoint y: 327, distance: 108.8
click at [807, 333] on tr "+ Descuento pago contado - $ 29.200" at bounding box center [770, 330] width 348 height 19
drag, startPoint x: 88, startPoint y: 185, endPoint x: 380, endPoint y: 186, distance: 292.5
click at [380, 185] on div "Crédito Global Frozen (Saldo disponible $ 7.000.000 ) Contado (Ahorra un 3% en …" at bounding box center [302, 197] width 492 height 38
drag, startPoint x: 937, startPoint y: 326, endPoint x: 647, endPoint y: 330, distance: 290.6
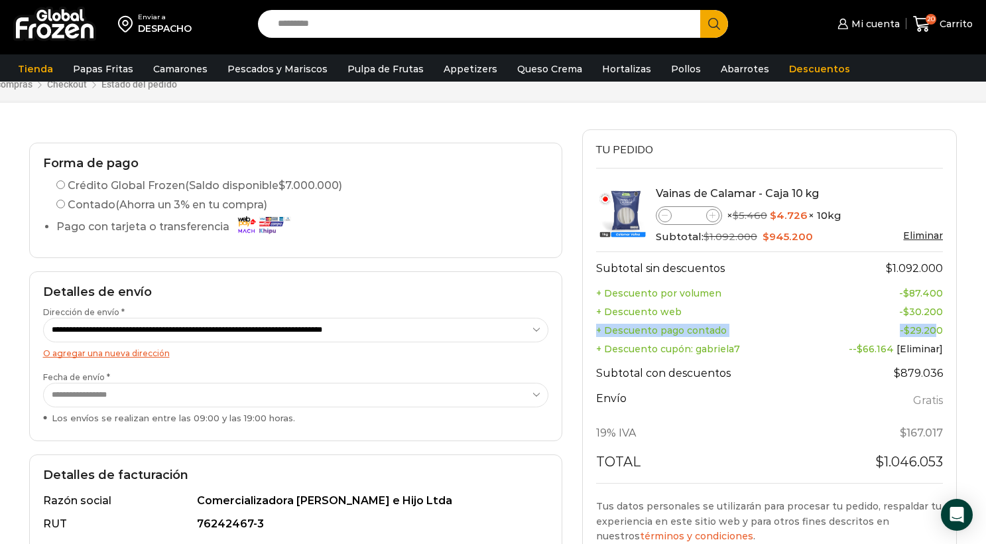
click at [659, 322] on tr "+ Descuento pago contado - $ 29.200" at bounding box center [770, 330] width 348 height 19
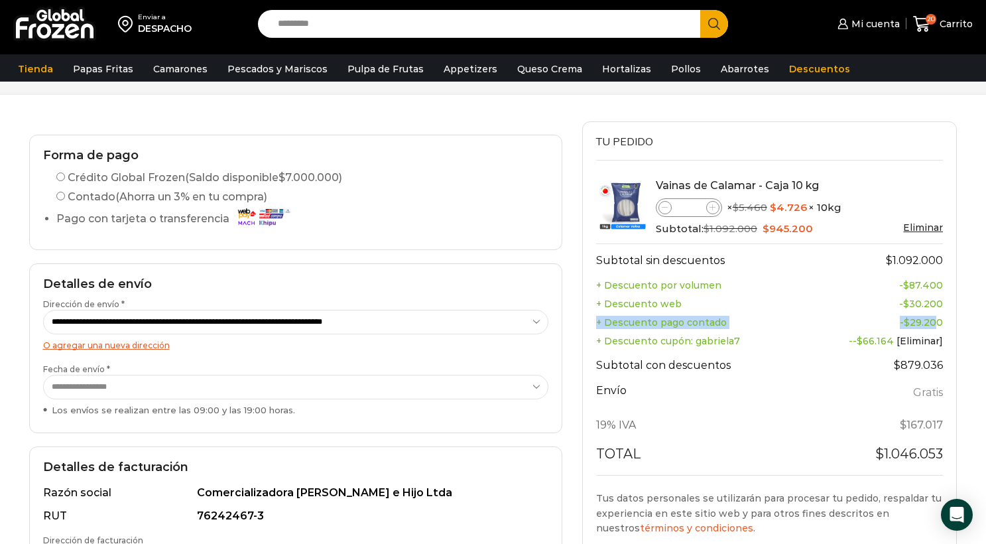
scroll to position [66, 0]
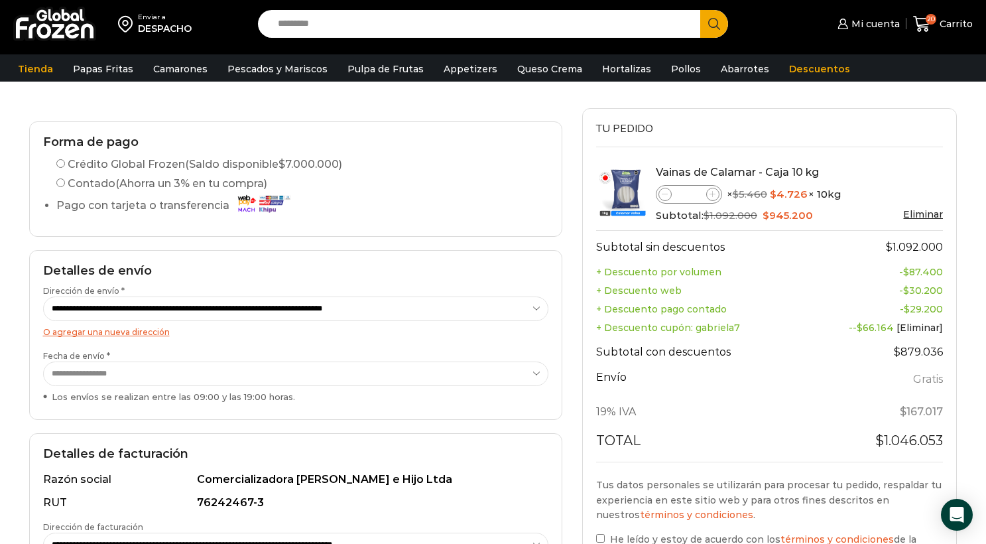
drag, startPoint x: 759, startPoint y: 326, endPoint x: 752, endPoint y: 320, distance: 9.4
click at [758, 325] on th "+ Descuento cupón: gabriela7" at bounding box center [701, 327] width 210 height 19
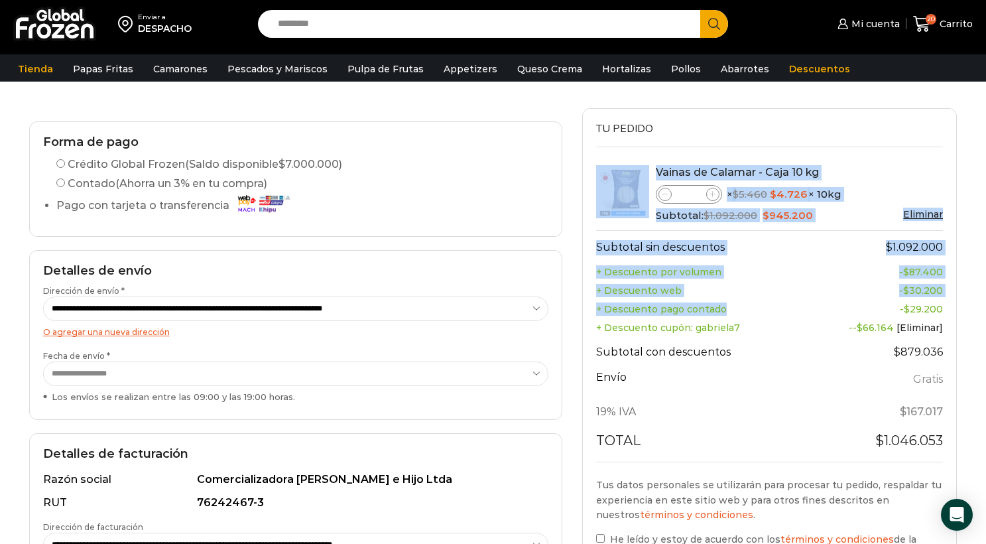
drag, startPoint x: 693, startPoint y: 311, endPoint x: 578, endPoint y: 335, distance: 116.6
click at [573, 312] on div "Tu pedido Product Vainas de Calamar - Caja 10 kg Vainas de Calamar - Caja 10 kg…" at bounding box center [769, 380] width 395 height 544
click at [574, 342] on div "Tu pedido Product Vainas de Calamar - Caja 10 kg Vainas de Calamar - Caja 10 kg…" at bounding box center [769, 380] width 395 height 544
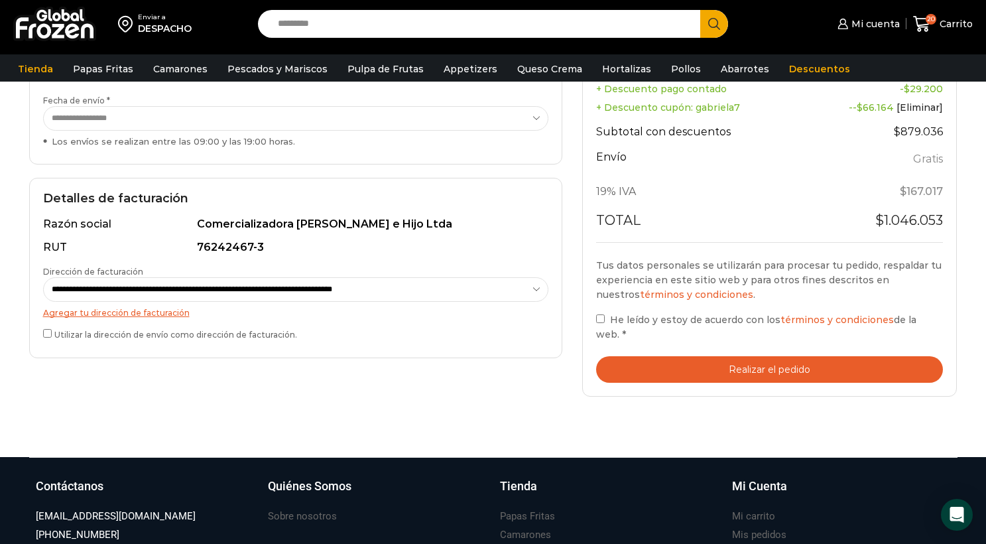
scroll to position [0, 0]
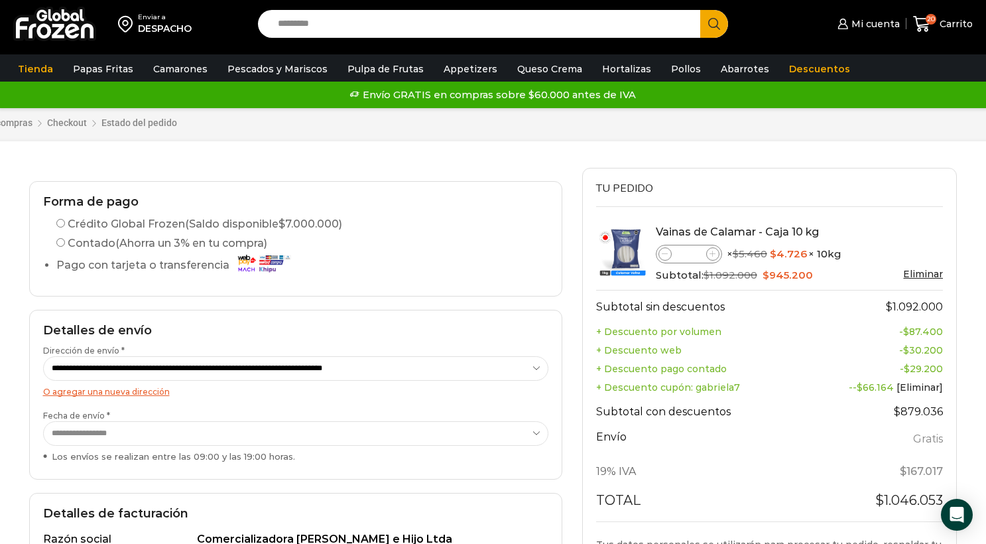
click at [11, 16] on div "Enviar a DESPACHO" at bounding box center [126, 24] width 238 height 48
click at [29, 22] on img at bounding box center [54, 24] width 83 height 34
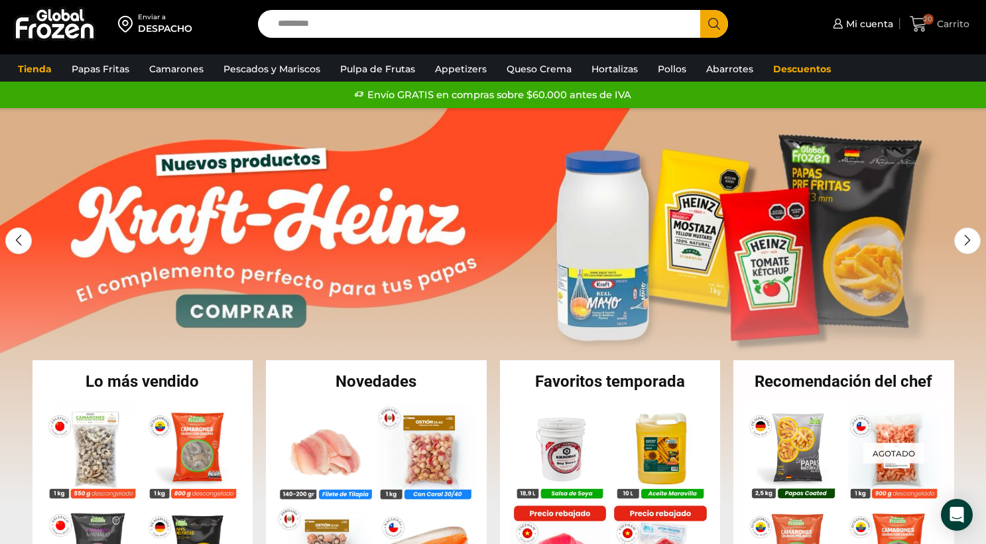
click at [938, 31] on span "20 [GEOGRAPHIC_DATA]" at bounding box center [939, 24] width 59 height 18
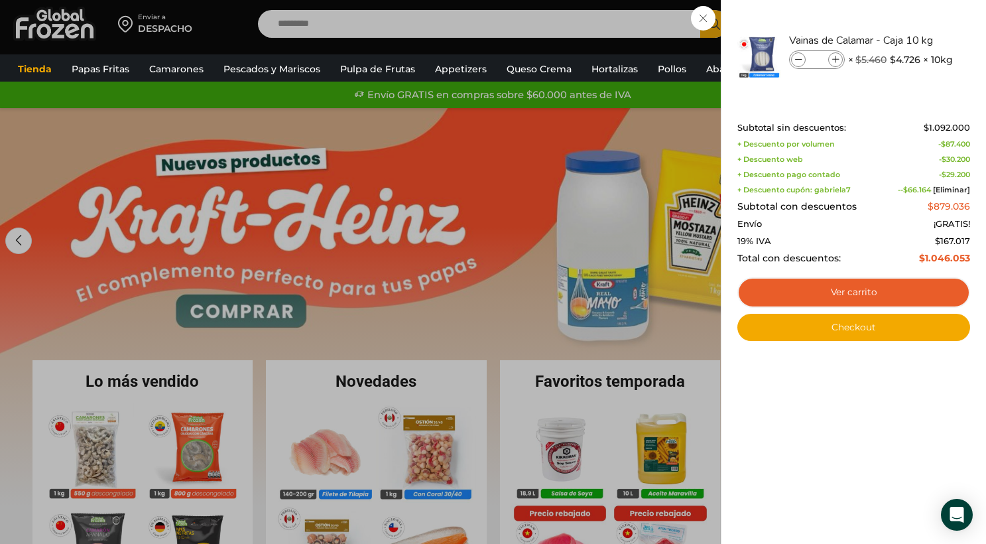
click at [907, 22] on div "20 [GEOGRAPHIC_DATA] 20 20 Shopping Cart **" at bounding box center [940, 24] width 66 height 31
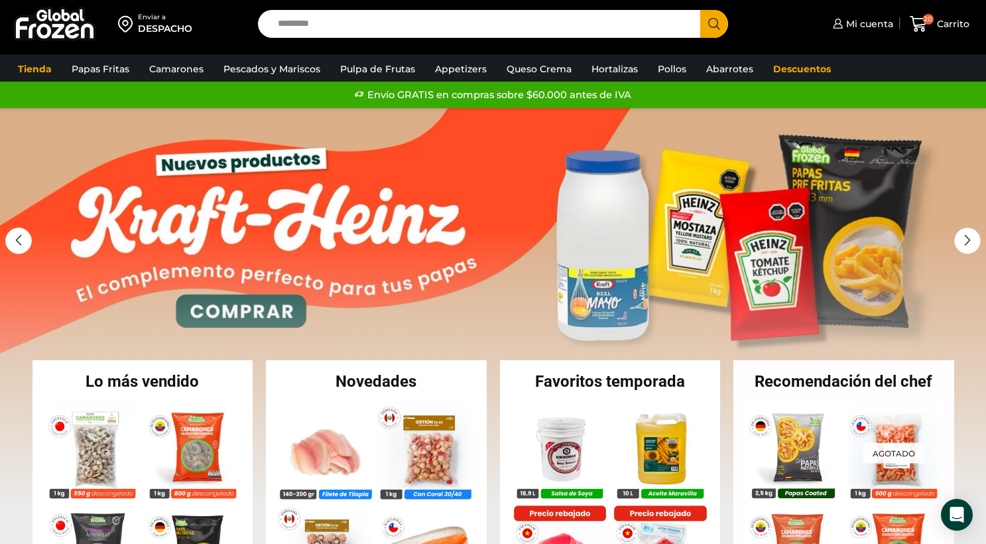
drag, startPoint x: 708, startPoint y: 21, endPoint x: 624, endPoint y: 12, distance: 85.4
click at [708, 21] on icon "Search button" at bounding box center [714, 24] width 12 height 12
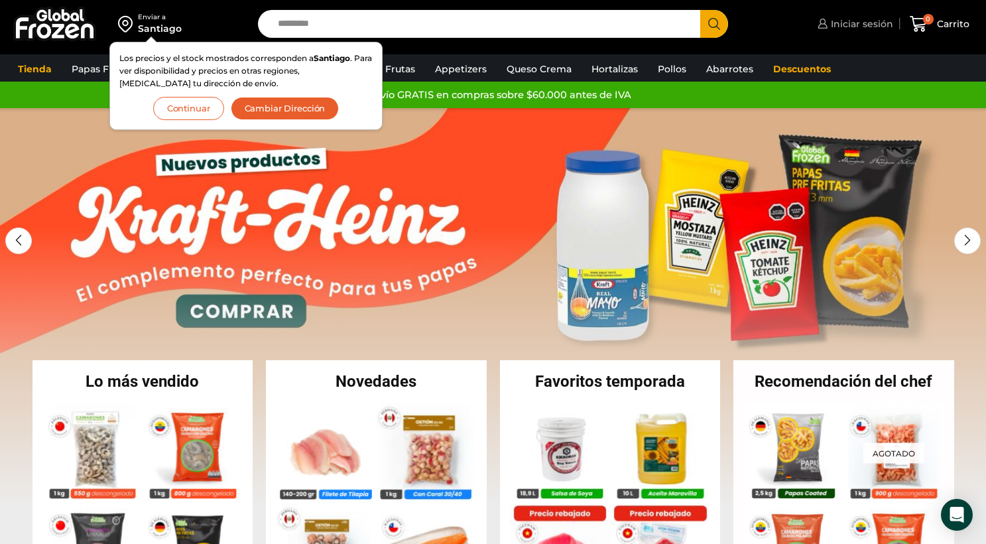
click at [870, 25] on span "Iniciar sesión" at bounding box center [861, 23] width 66 height 13
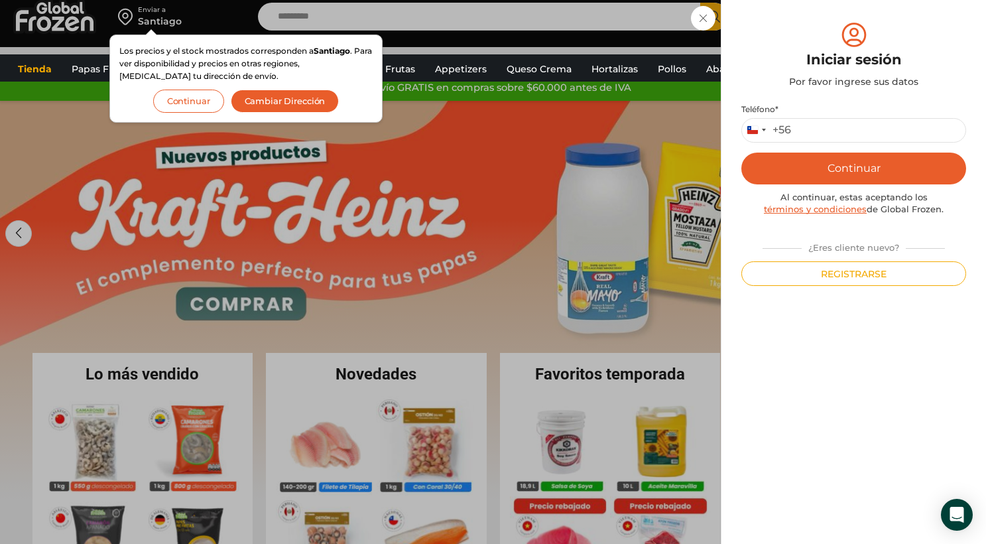
click at [853, 115] on p "Teléfono * Chile +56 +56 Argentina +54 Chile +56" at bounding box center [854, 123] width 225 height 38
click at [852, 130] on input "Teléfono *" at bounding box center [854, 130] width 225 height 25
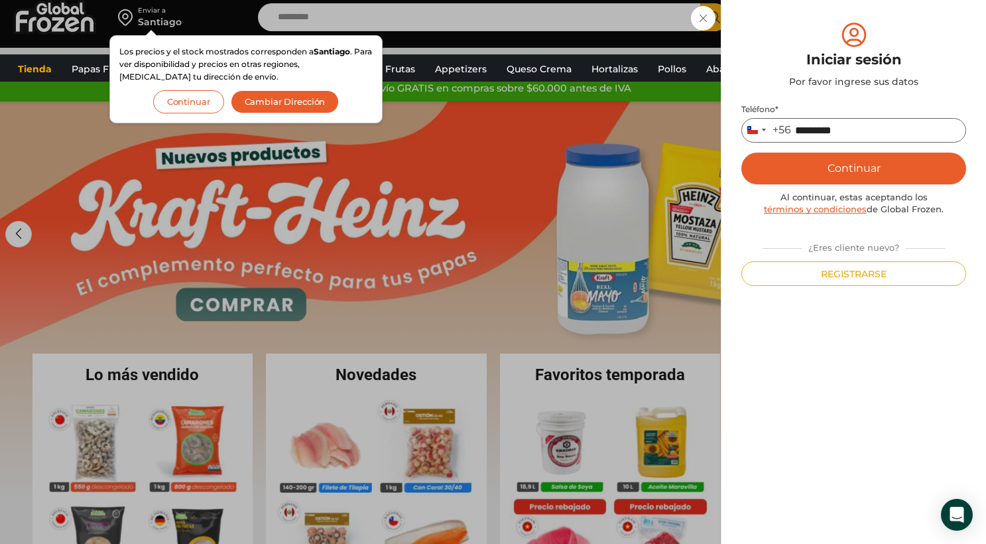
type input "*********"
click at [742, 153] on button "Continuar" at bounding box center [854, 169] width 225 height 32
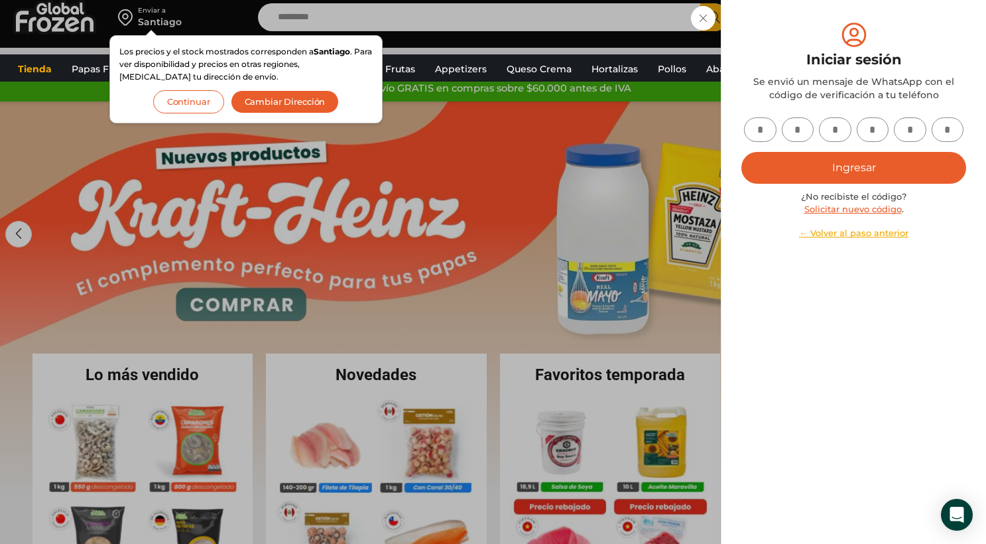
click at [757, 125] on input "text" at bounding box center [760, 129] width 33 height 25
type input "*"
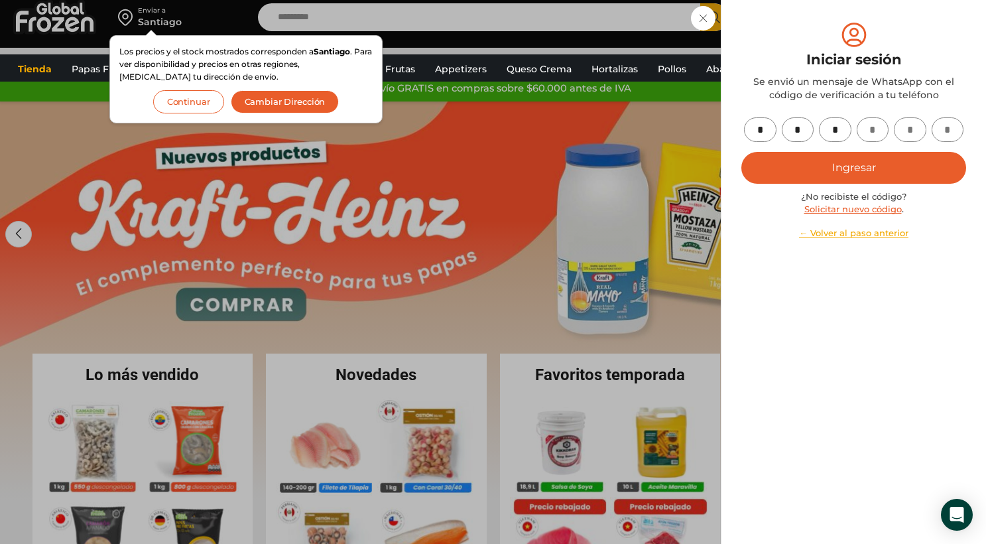
type input "*"
click at [742, 152] on button "Ingresar" at bounding box center [854, 168] width 225 height 32
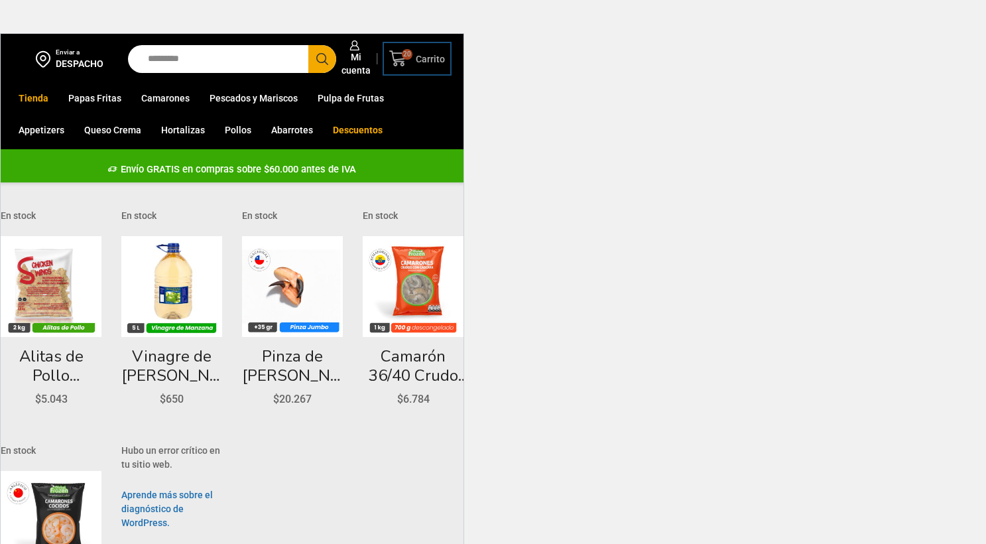
click at [409, 60] on span "20" at bounding box center [400, 59] width 23 height 18
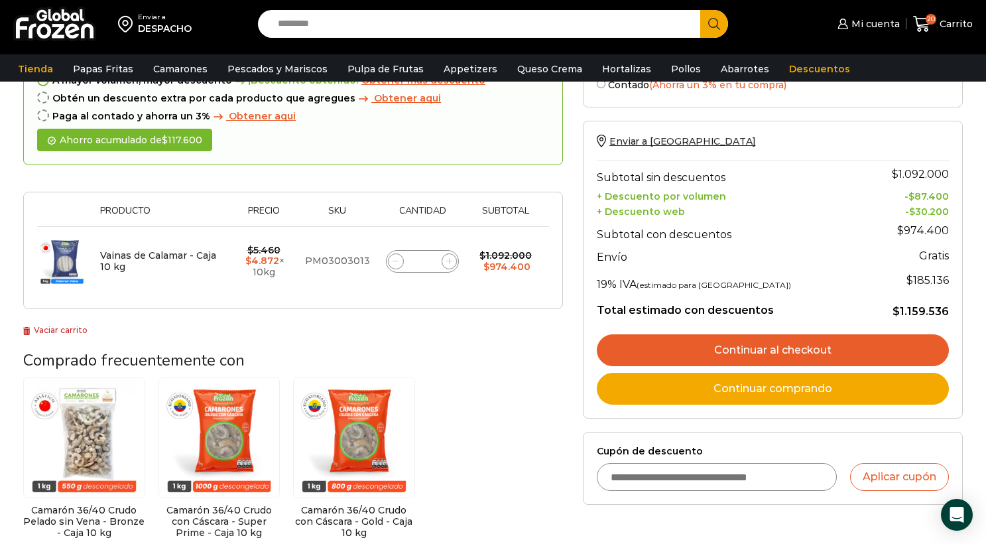
scroll to position [142, 0]
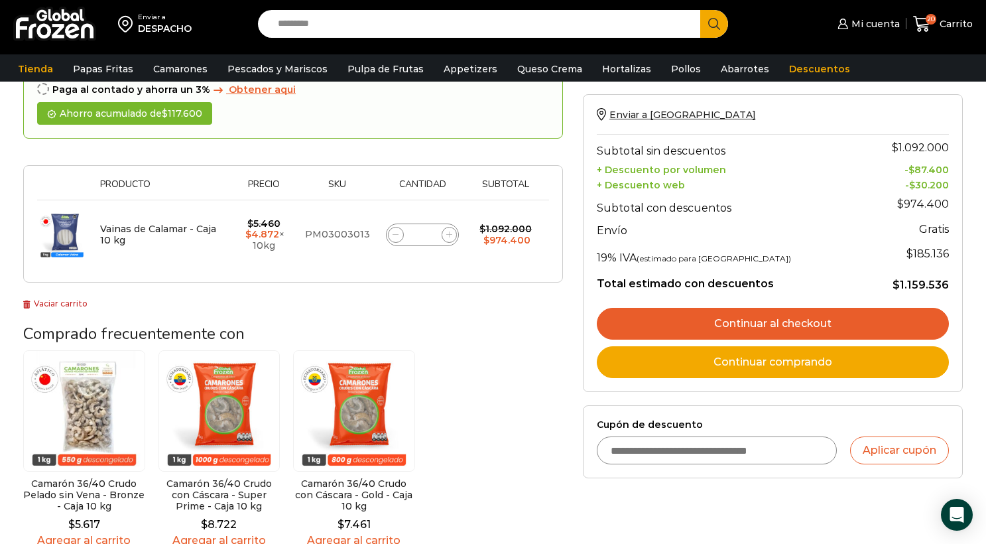
click at [701, 464] on input "Cupón de descuento" at bounding box center [717, 450] width 240 height 28
type input "*"
type input "*********"
click at [900, 464] on button "Aplicar cupón" at bounding box center [899, 450] width 99 height 28
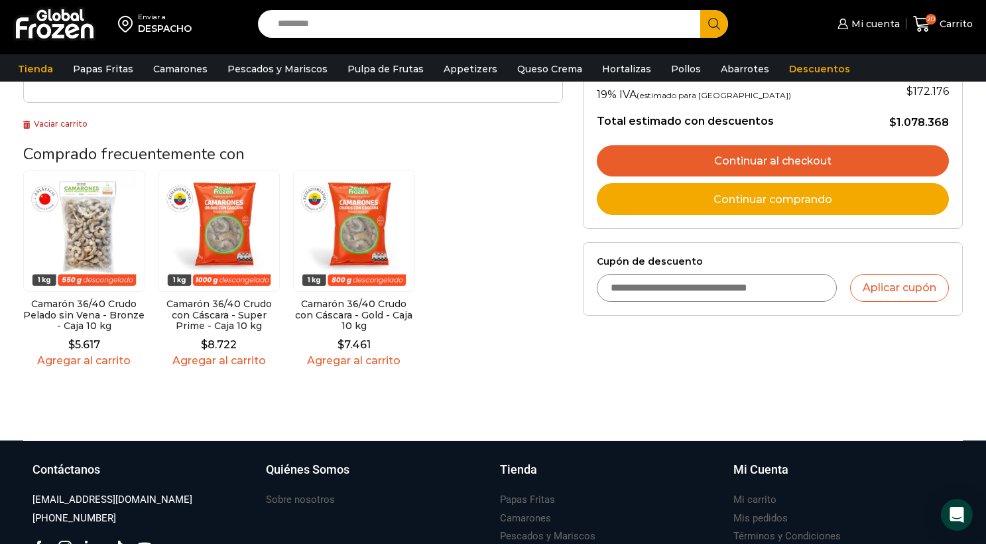
scroll to position [392, 0]
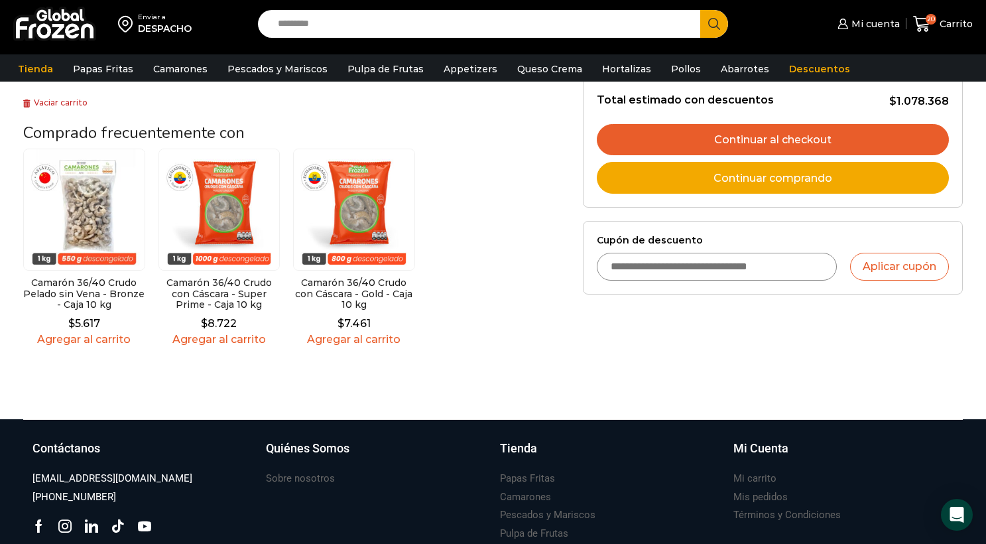
click at [821, 149] on link "Continuar al checkout" at bounding box center [773, 140] width 352 height 32
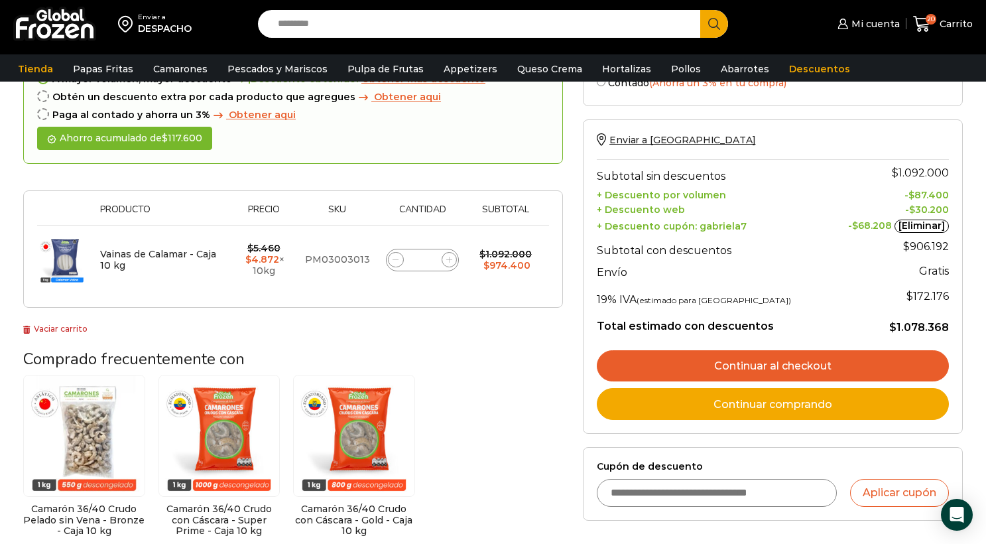
scroll to position [171, 0]
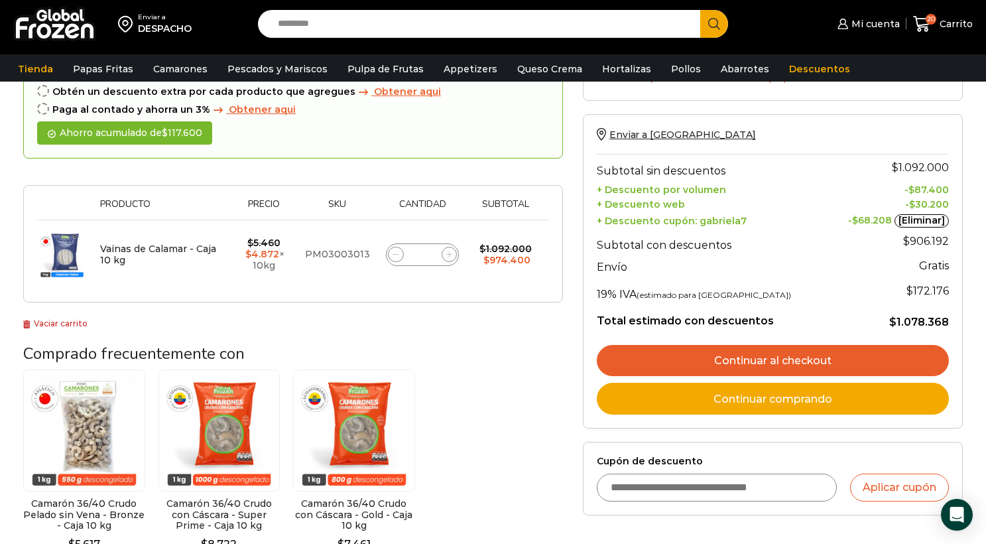
click at [757, 358] on link "Continuar al checkout" at bounding box center [773, 361] width 352 height 32
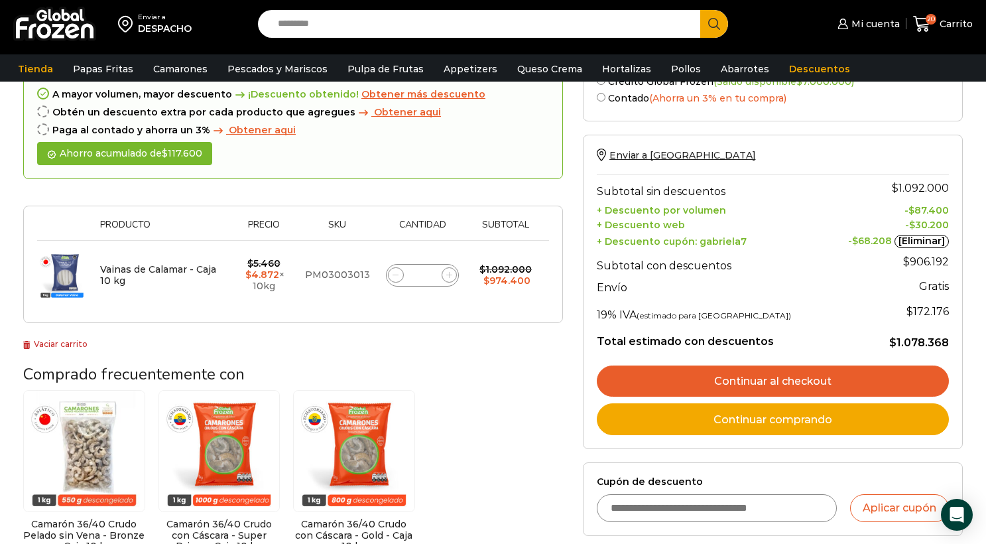
scroll to position [0, 0]
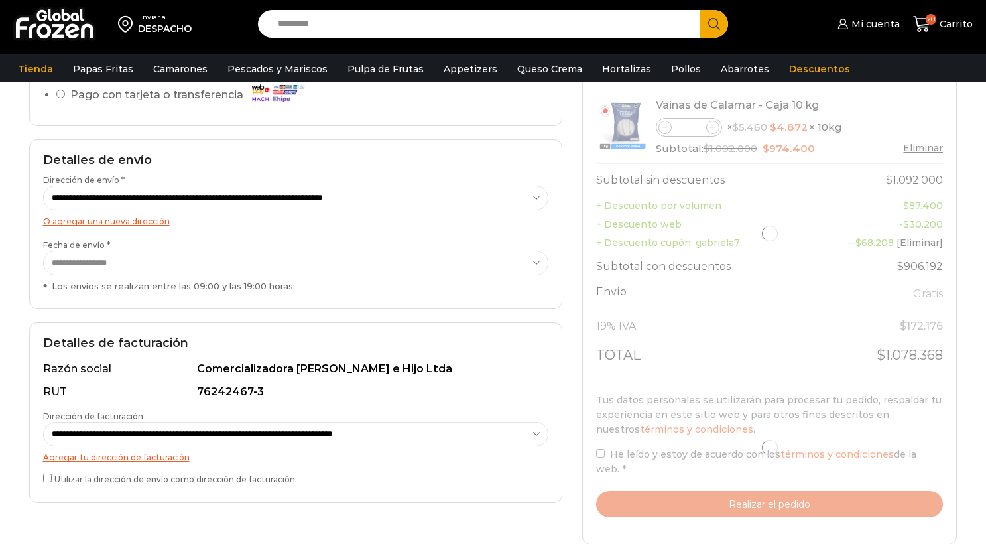
scroll to position [168, 0]
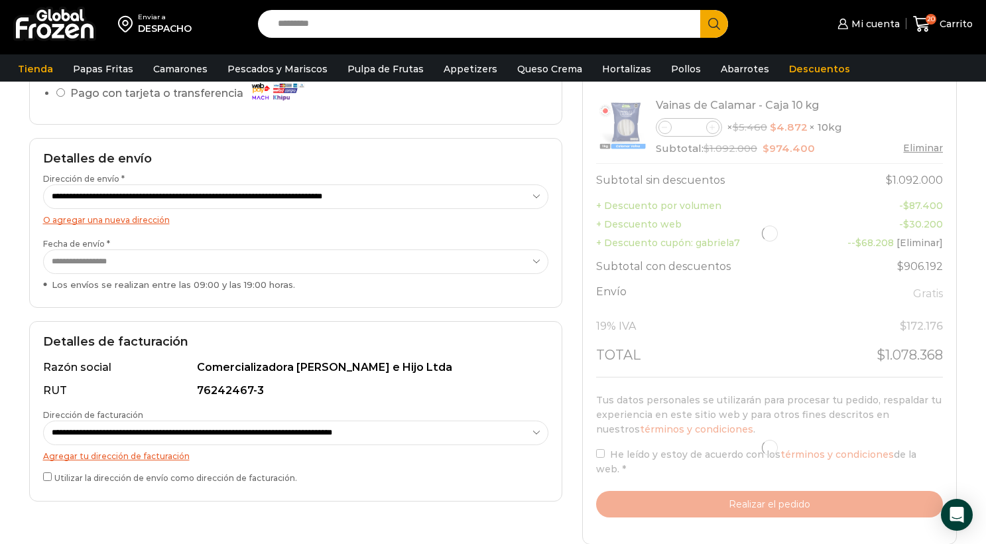
select select "*"
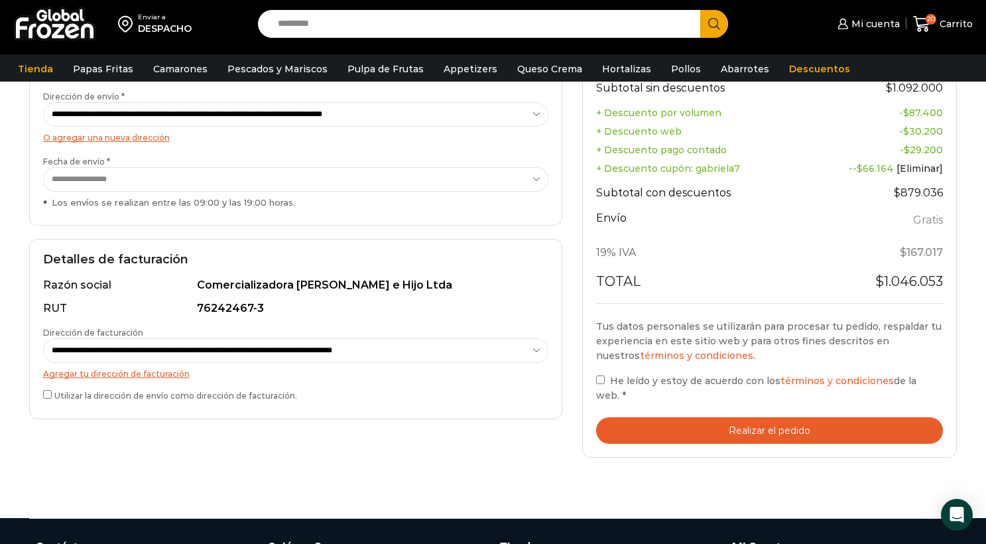
scroll to position [268, 0]
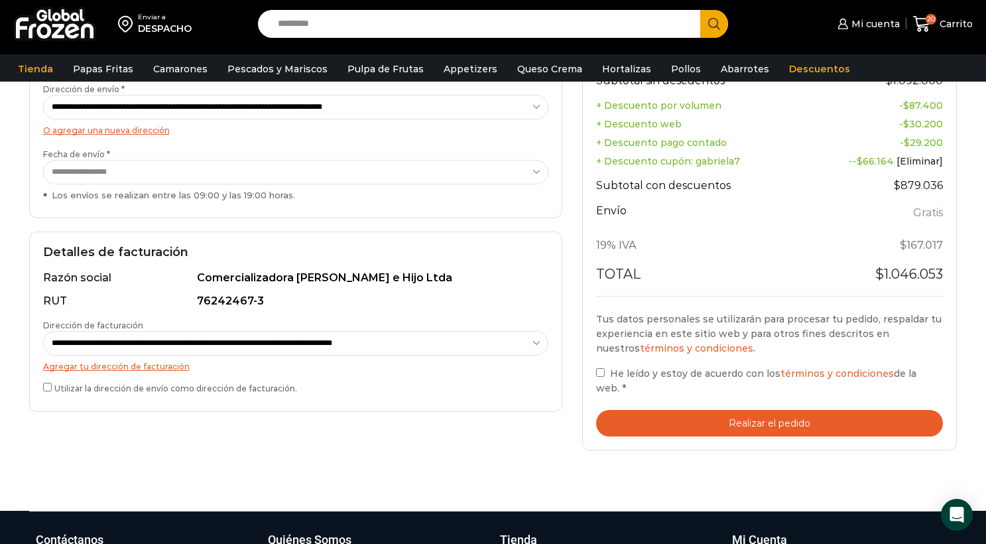
click at [657, 423] on button "Realizar el pedido" at bounding box center [770, 423] width 348 height 27
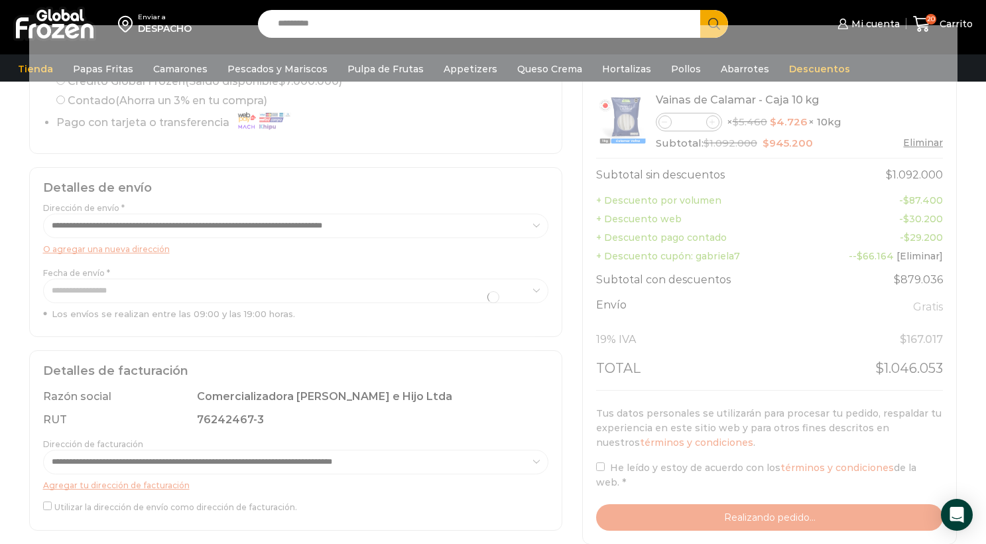
scroll to position [0, 0]
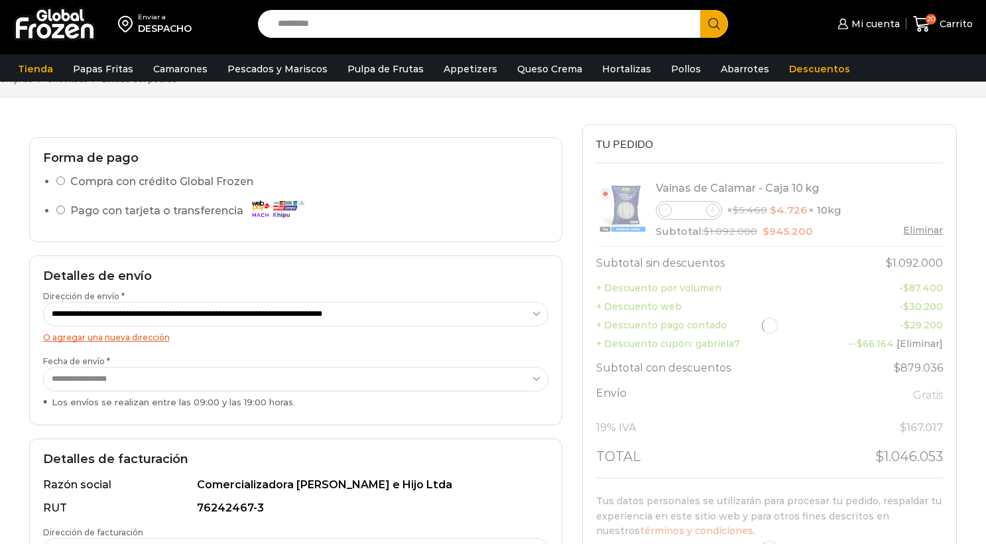
scroll to position [62, 0]
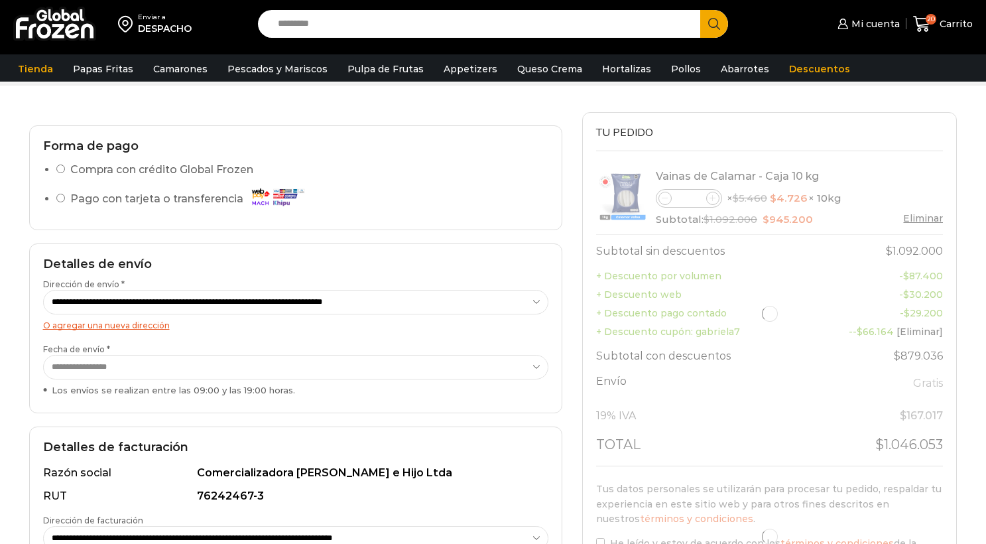
select select "*"
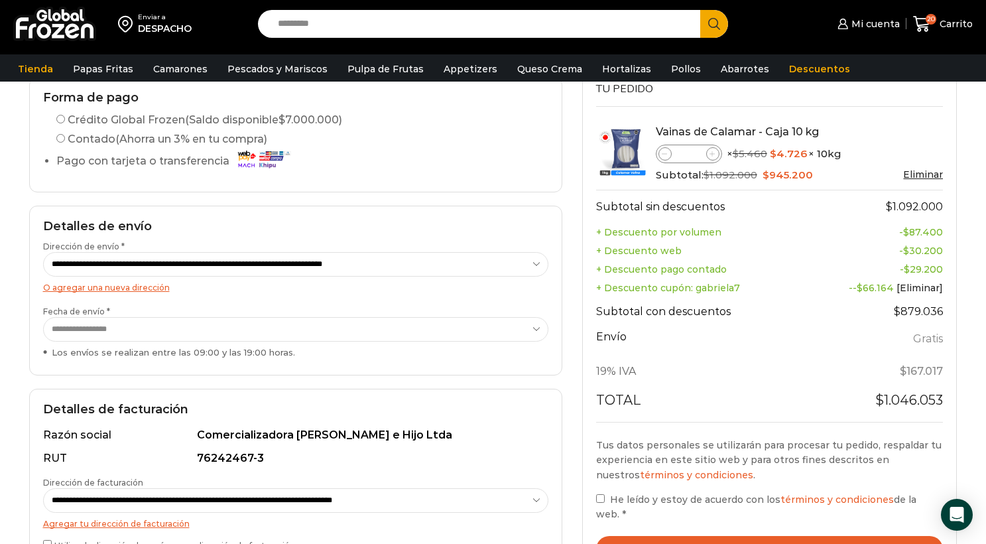
scroll to position [111, 0]
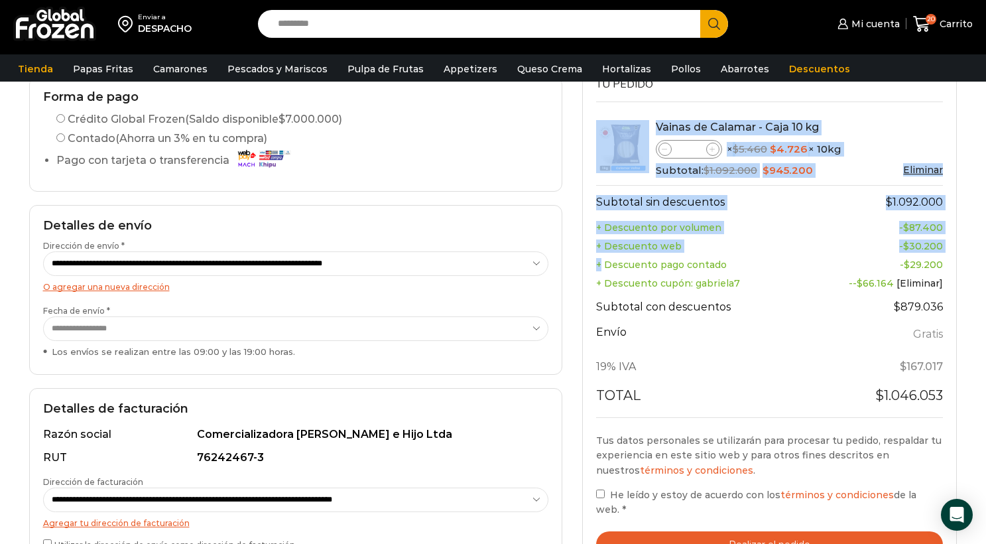
drag, startPoint x: 602, startPoint y: 263, endPoint x: 947, endPoint y: 253, distance: 344.4
click at [947, 257] on div "Tu pedido Product Vainas de Calamar - Caja 10 kg Vainas de Calamar - Caja 10 kg…" at bounding box center [769, 318] width 375 height 509
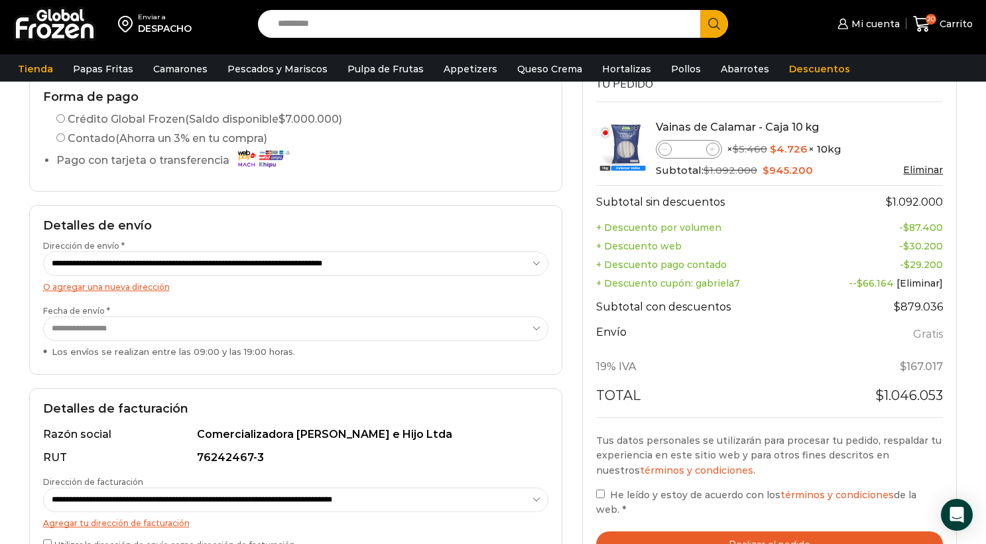
scroll to position [0, 0]
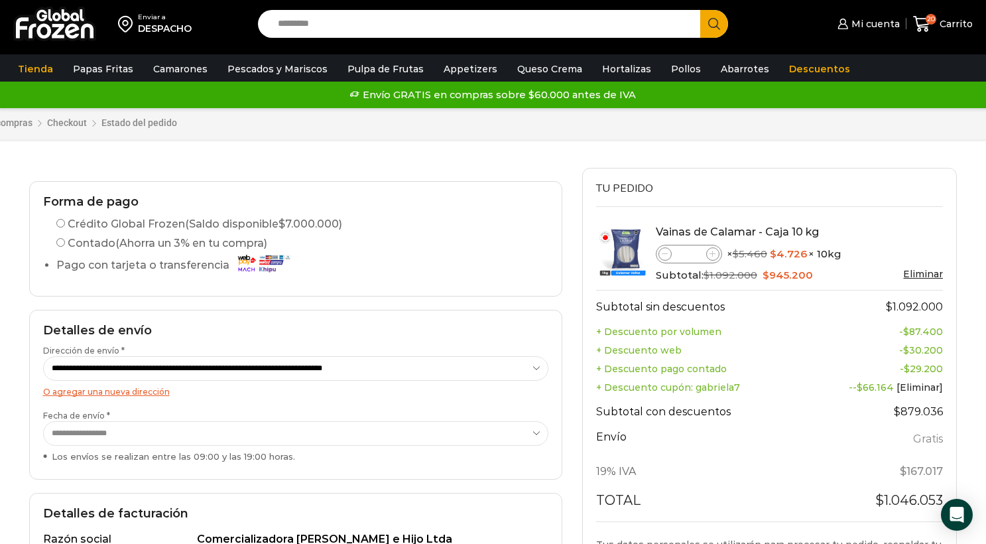
click at [671, 376] on th "+ Descuento pago contado" at bounding box center [701, 369] width 210 height 19
